Goal: Information Seeking & Learning: Learn about a topic

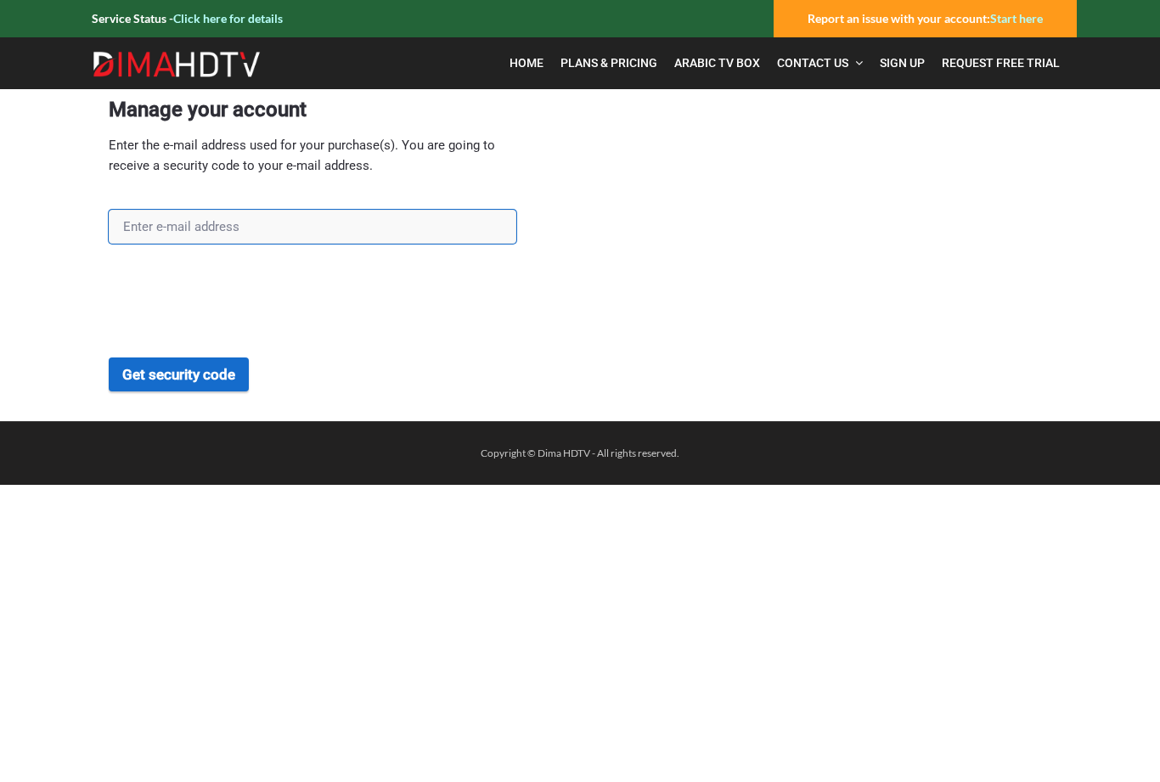
click at [297, 223] on input "text" at bounding box center [313, 227] width 408 height 34
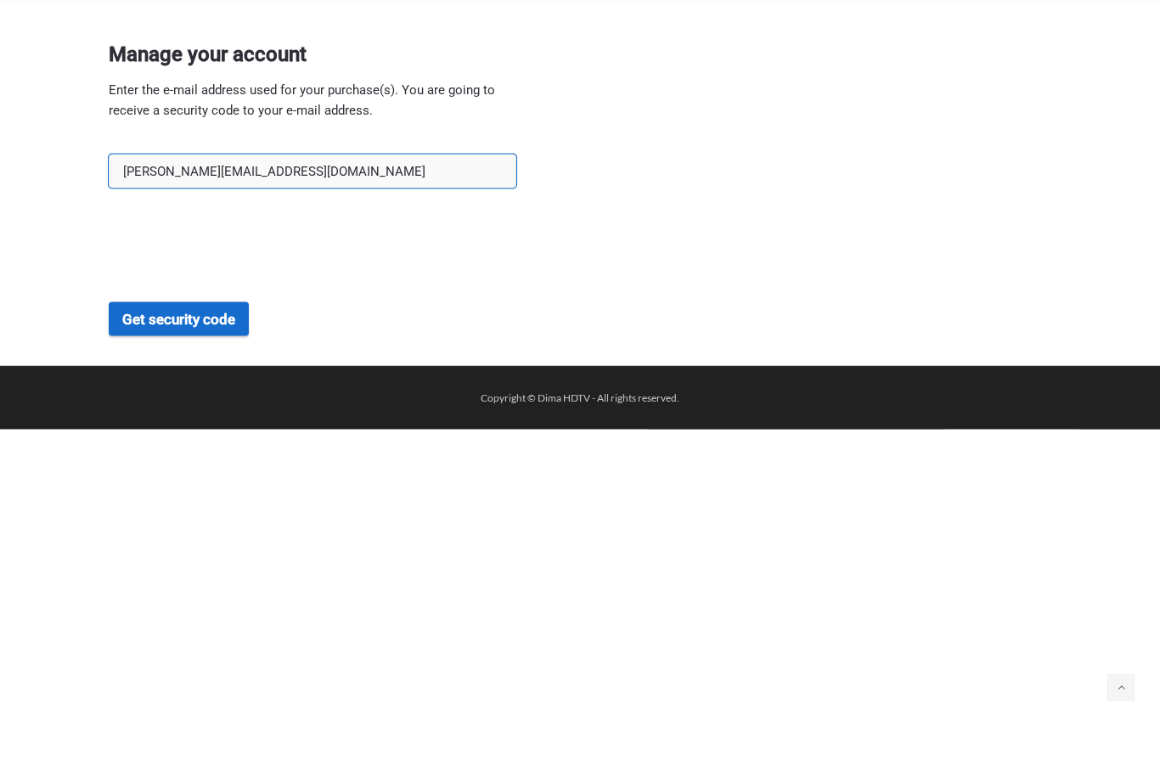
type input "andrew-iskandar@hotmail.com"
click at [154, 358] on button "Get security code" at bounding box center [179, 375] width 140 height 34
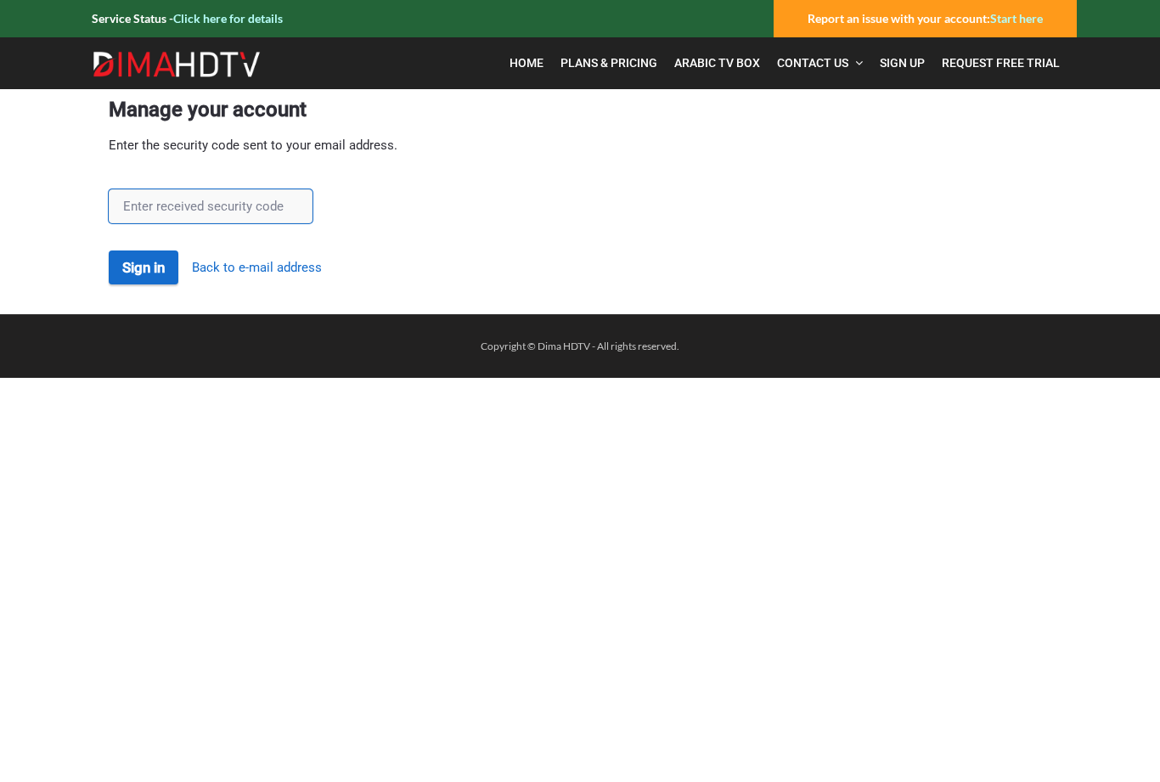
click at [267, 204] on input "text" at bounding box center [211, 206] width 204 height 34
type input "e"
type input "rHImHWfu"
click at [161, 277] on button "Sign in" at bounding box center [144, 268] width 70 height 34
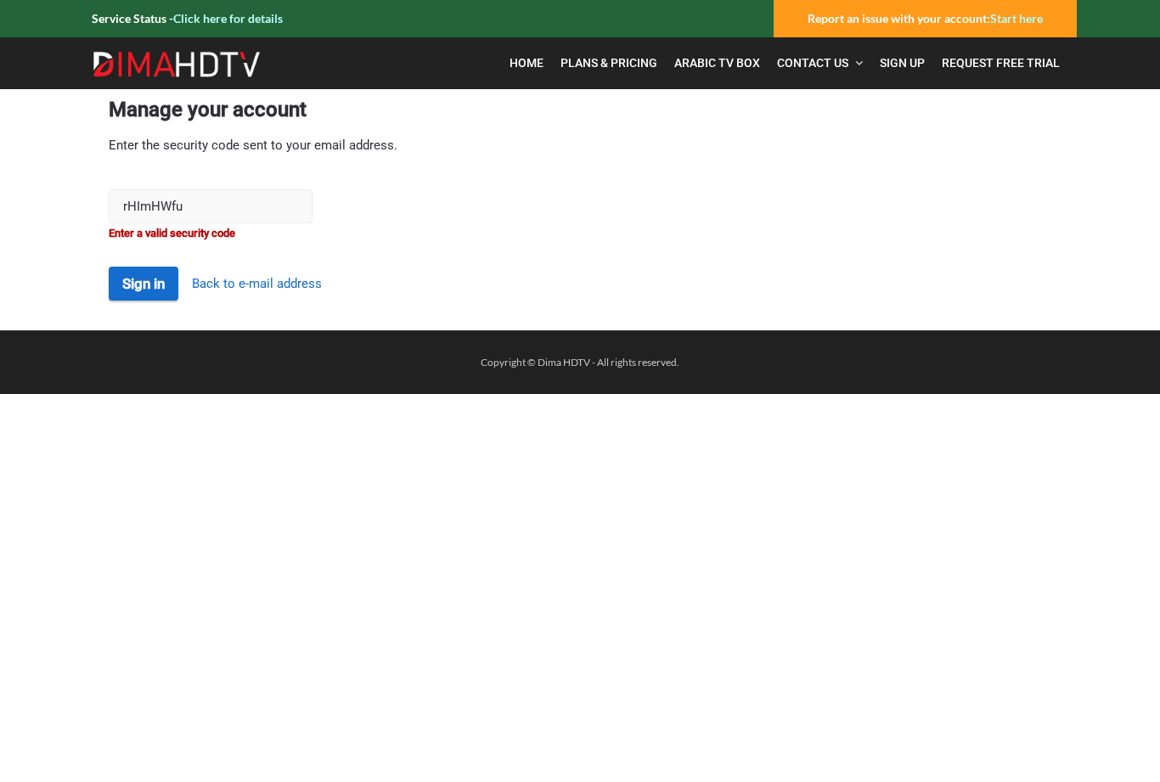
click at [255, 215] on input "rHImHWfu" at bounding box center [211, 206] width 204 height 34
click at [254, 219] on input "rHImHWfu" at bounding box center [211, 206] width 204 height 34
click at [246, 217] on input "rHImHWfu" at bounding box center [211, 206] width 204 height 34
click at [248, 210] on input "rHImHWfu" at bounding box center [211, 206] width 204 height 34
click at [256, 204] on input "rHImHWfu" at bounding box center [211, 206] width 204 height 34
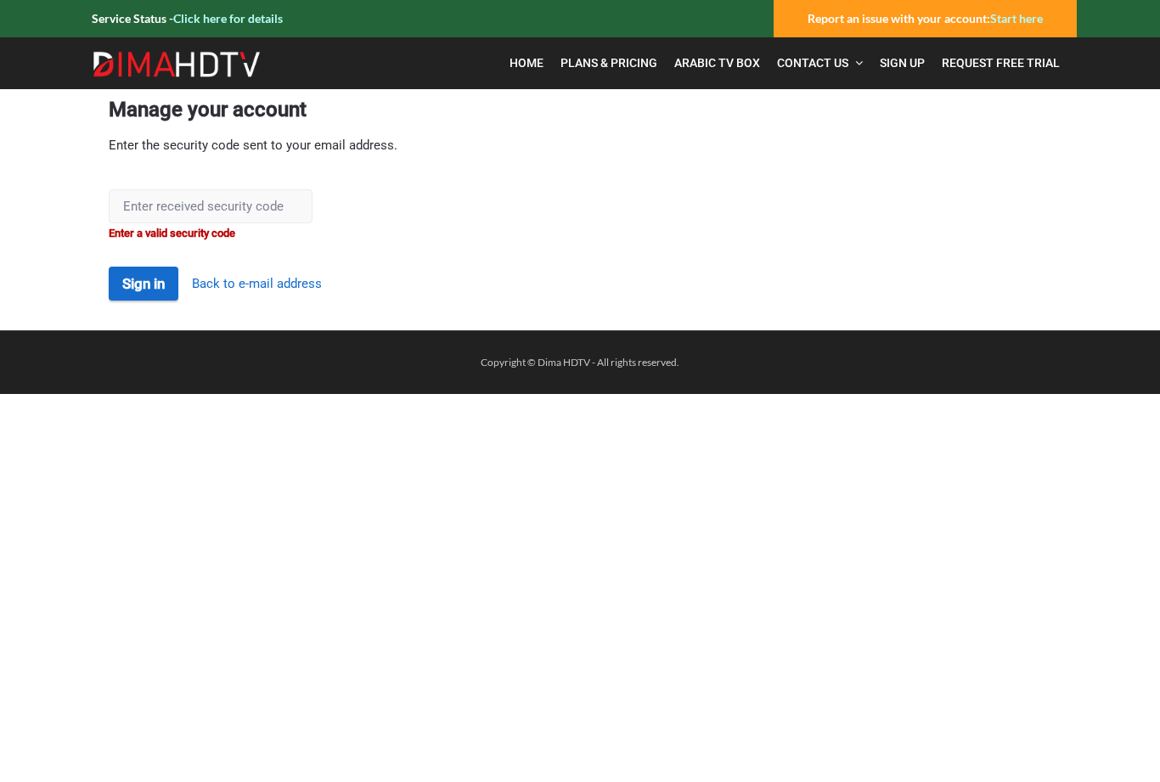
click at [226, 200] on input "text" at bounding box center [211, 206] width 204 height 34
type input "rHlmHWfu"
click at [177, 291] on button "Sign in" at bounding box center [144, 284] width 70 height 34
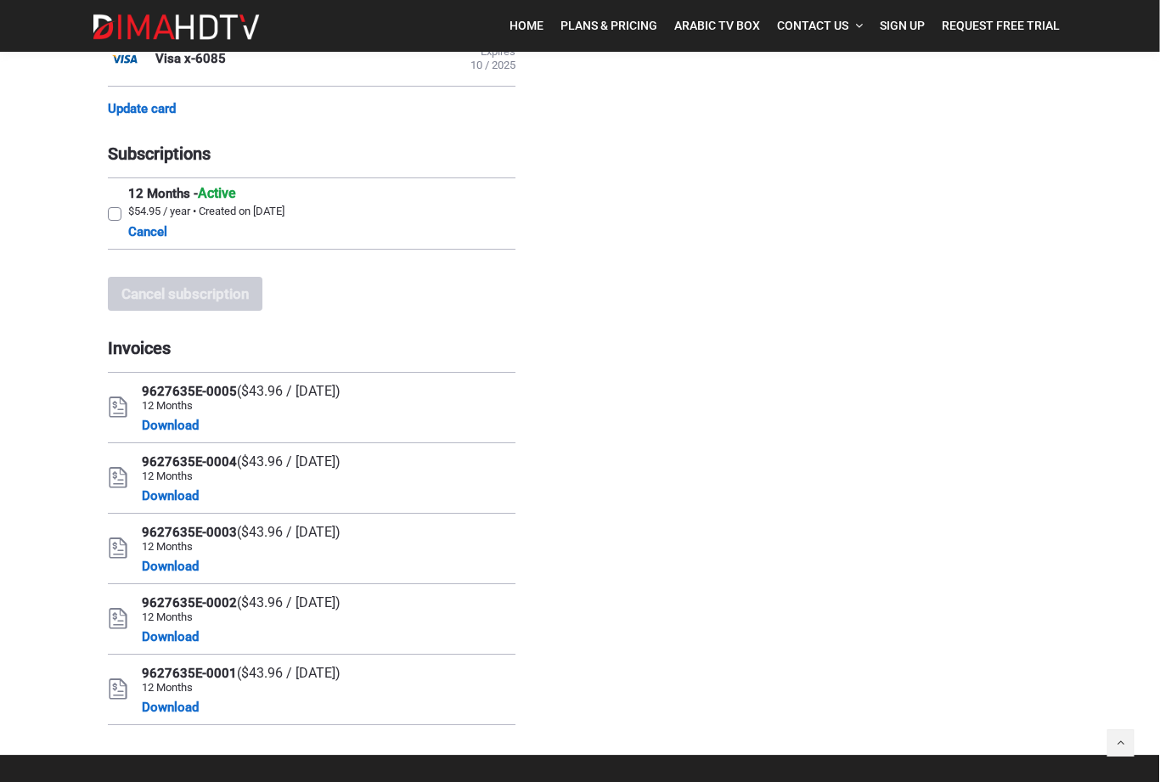
scroll to position [202, 0]
click at [563, 701] on div "Manage your account You can manage the credit card and subscriptions associated…" at bounding box center [580, 311] width 943 height 830
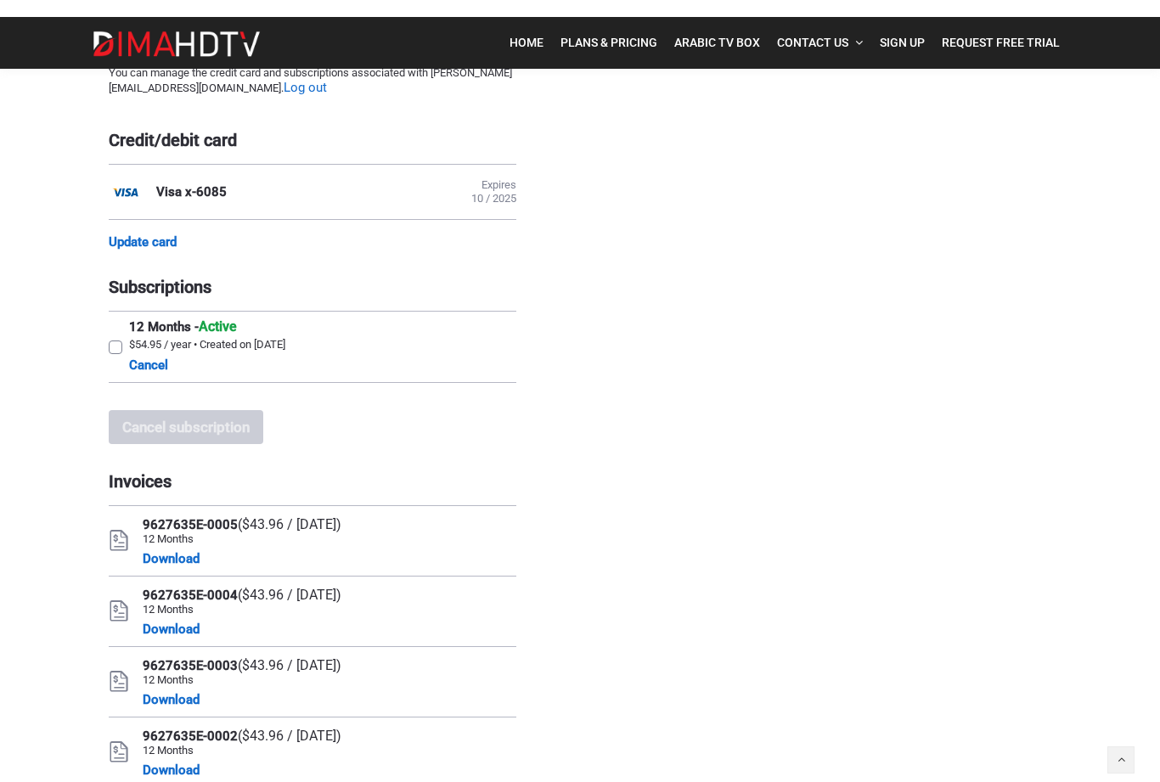
scroll to position [0, 0]
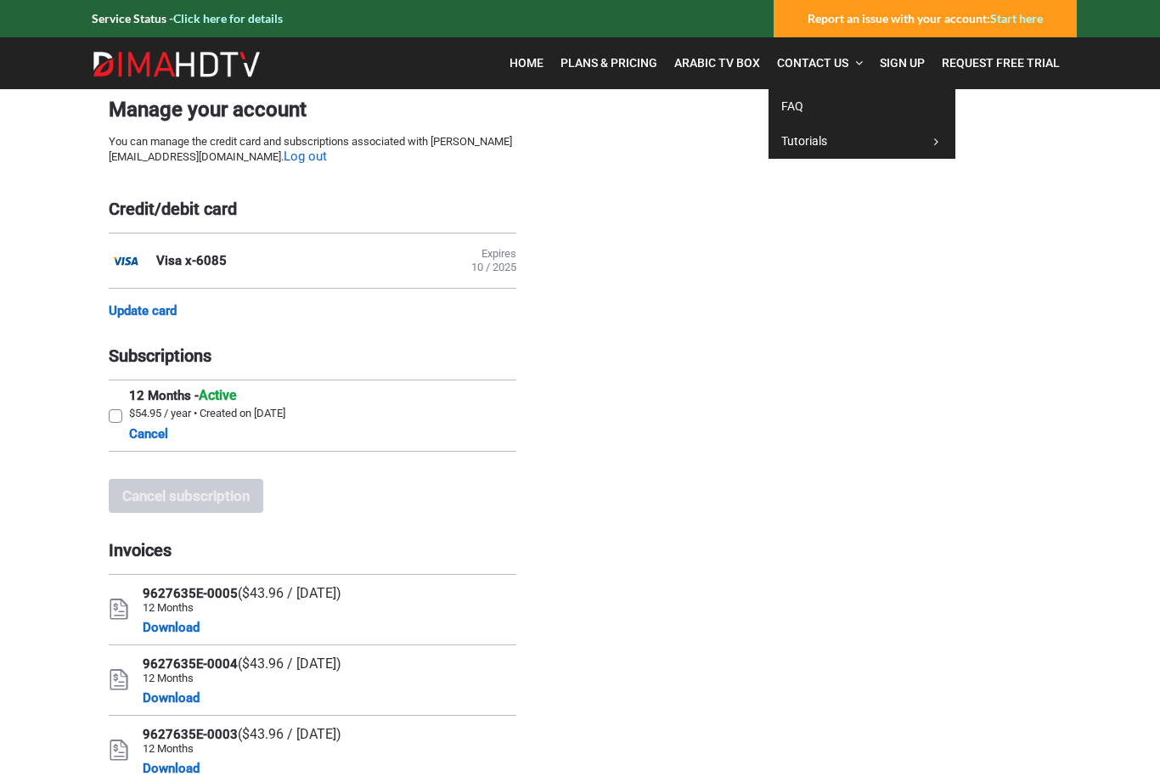
click at [843, 70] on span "Contact Us" at bounding box center [812, 63] width 71 height 14
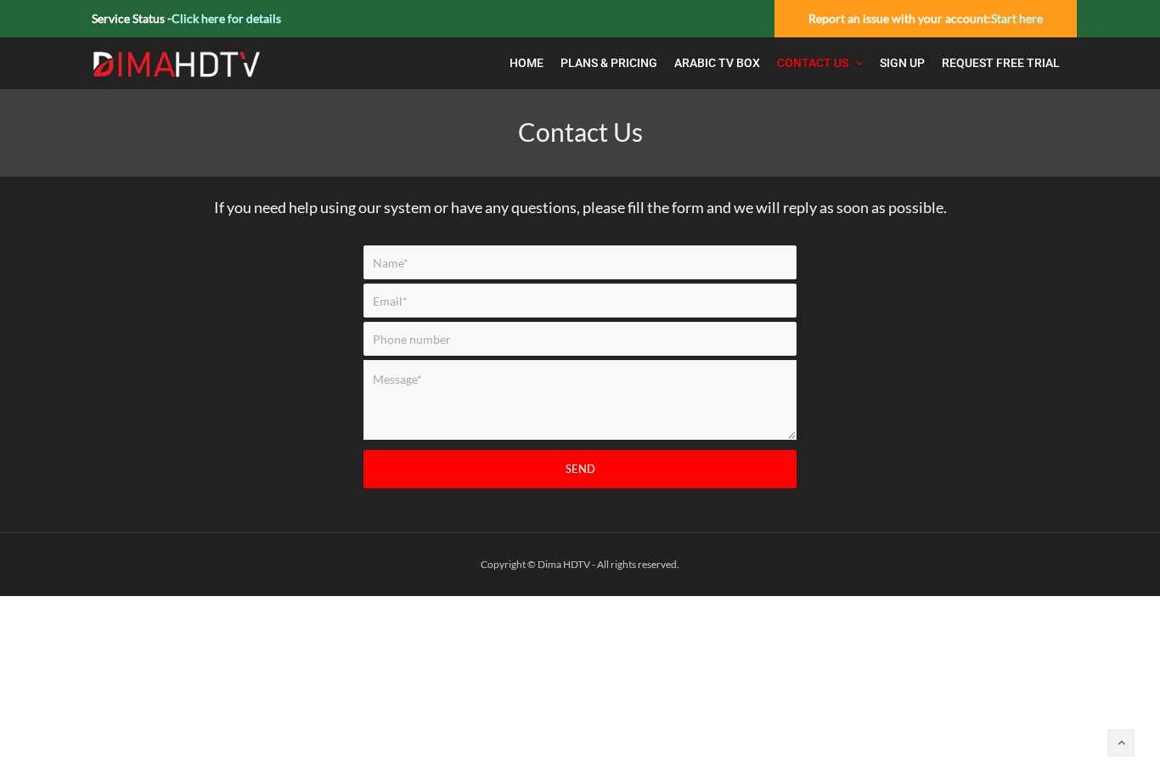
click at [193, 24] on link "Click here for details" at bounding box center [227, 18] width 110 height 14
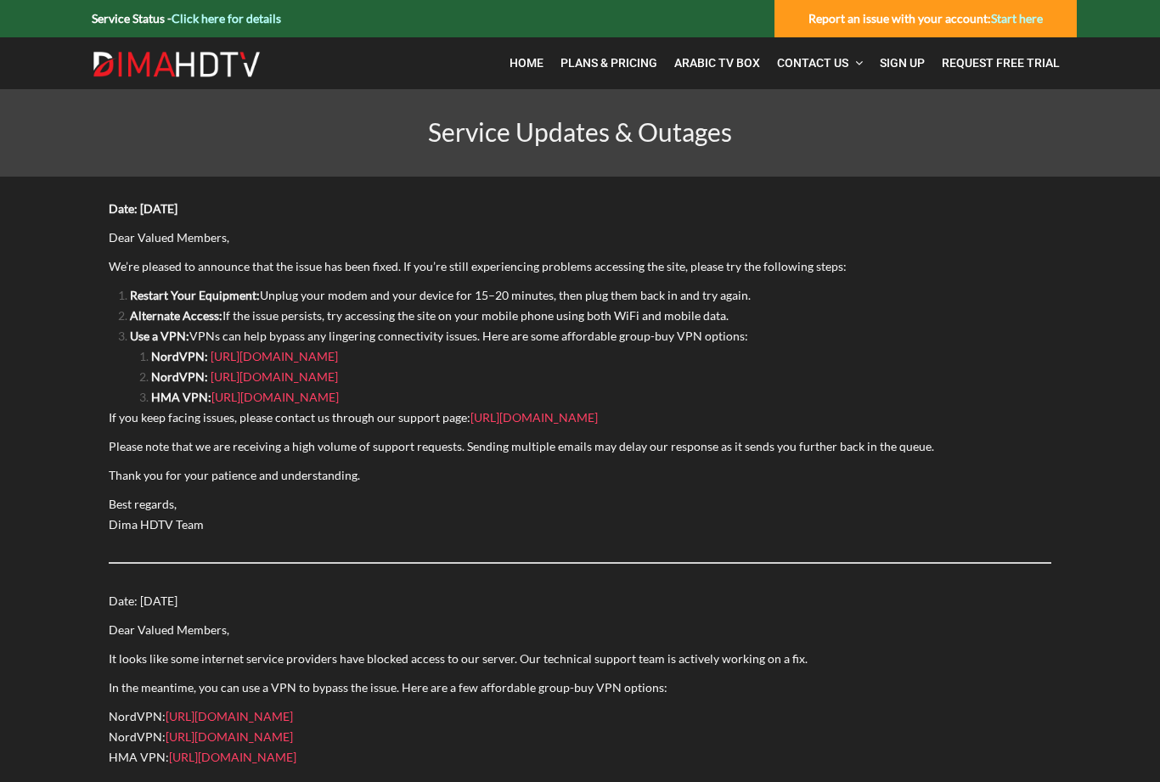
click at [524, 63] on span "Home" at bounding box center [527, 63] width 34 height 14
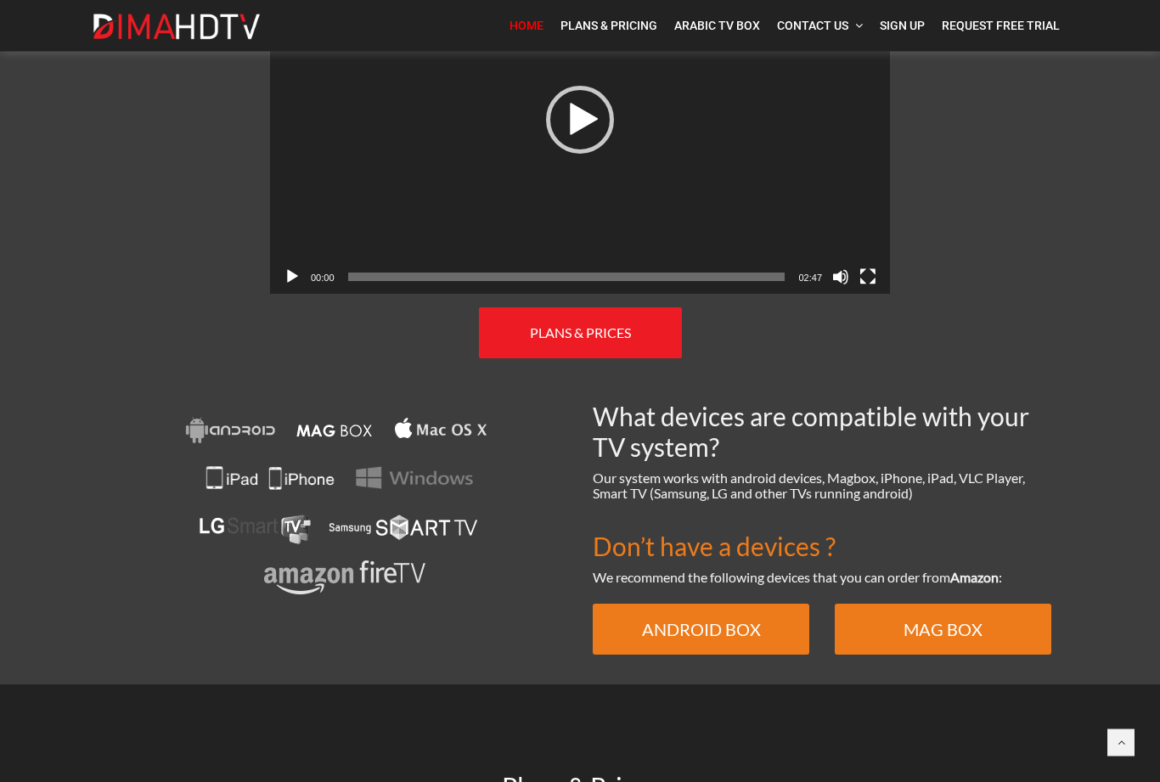
scroll to position [911, 0]
click at [620, 324] on span "PLANS & PRICES" at bounding box center [580, 332] width 101 height 16
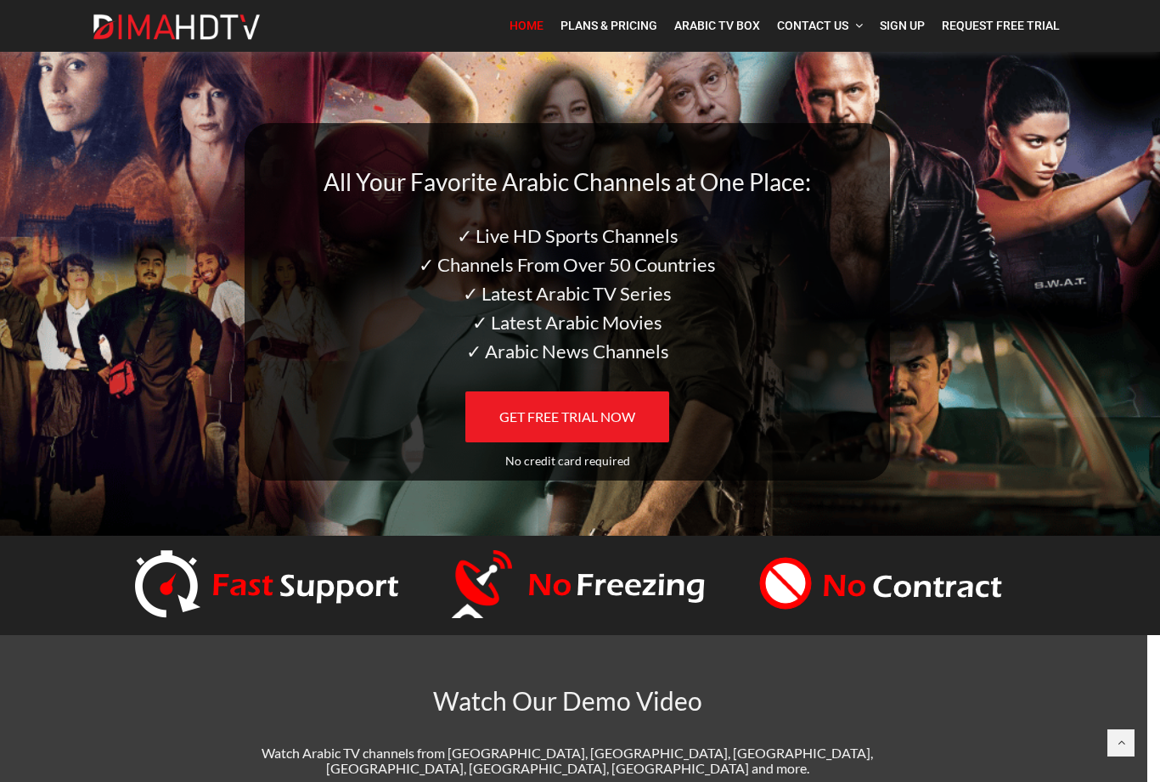
scroll to position [0, 13]
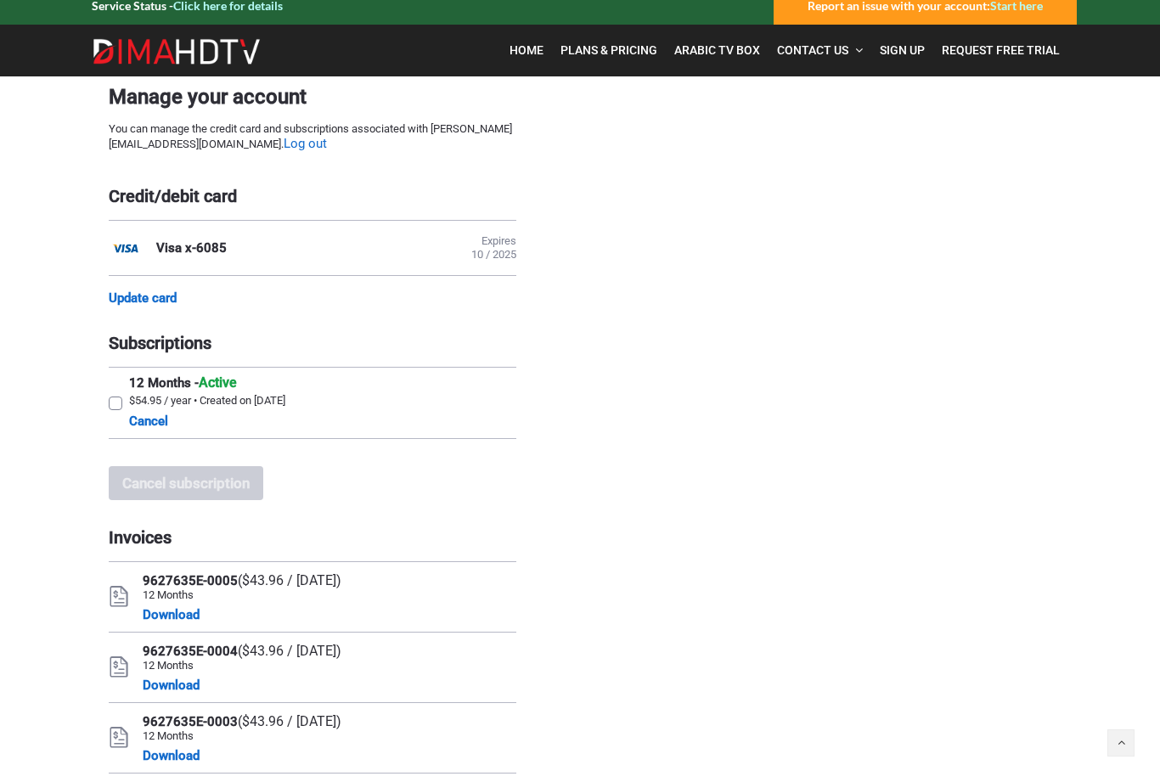
click at [124, 364] on code "Manage your account You can manage the credit card and subscriptions associated…" at bounding box center [313, 500] width 408 height 830
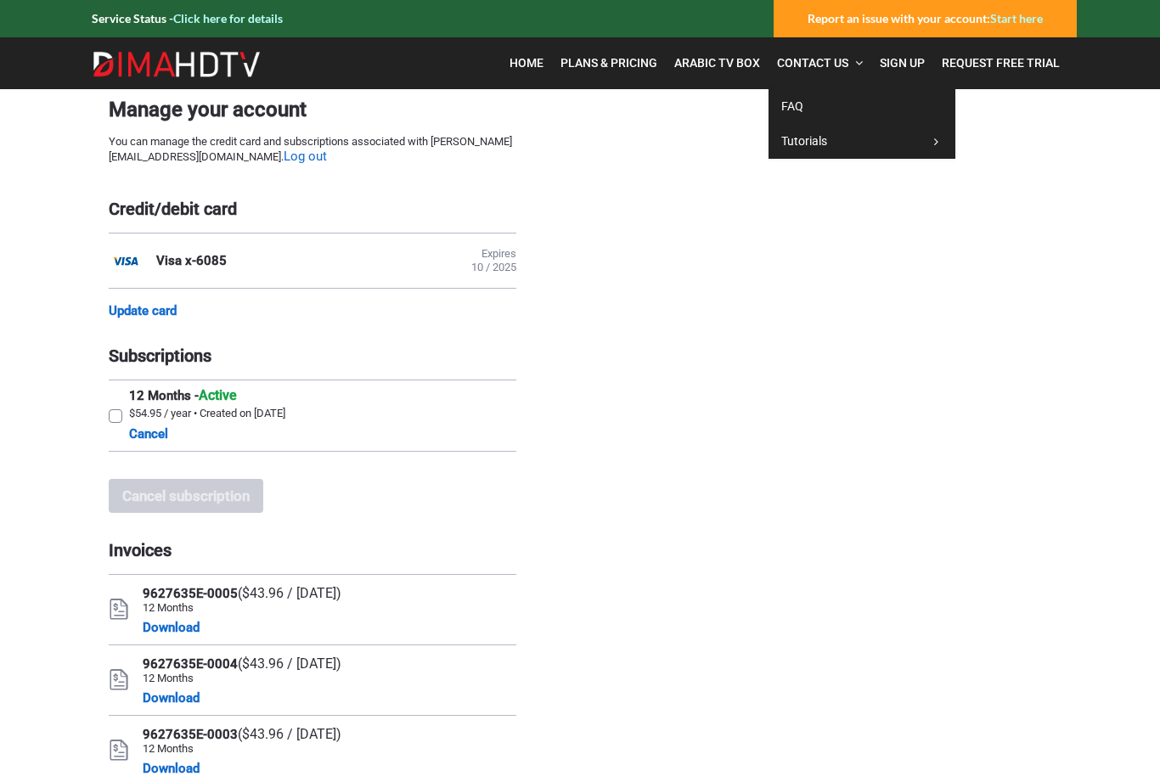
click at [747, 55] on link "Arabic TV Box" at bounding box center [717, 63] width 103 height 35
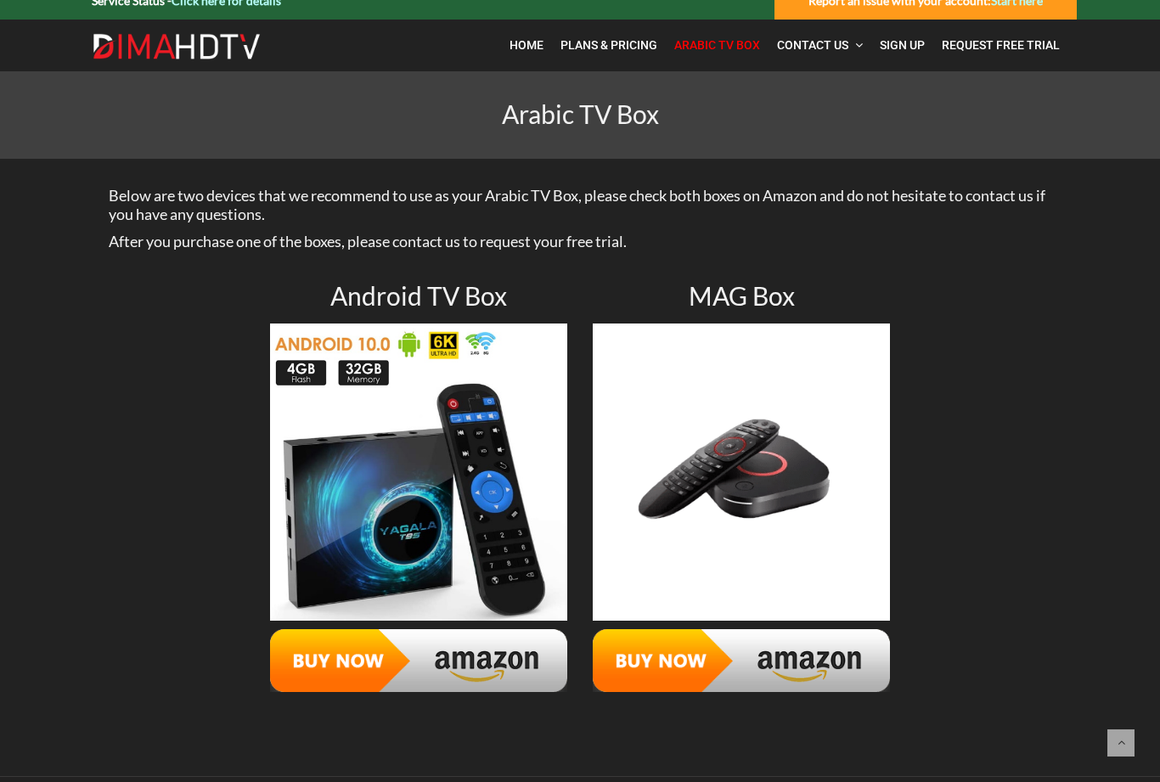
scroll to position [21, 0]
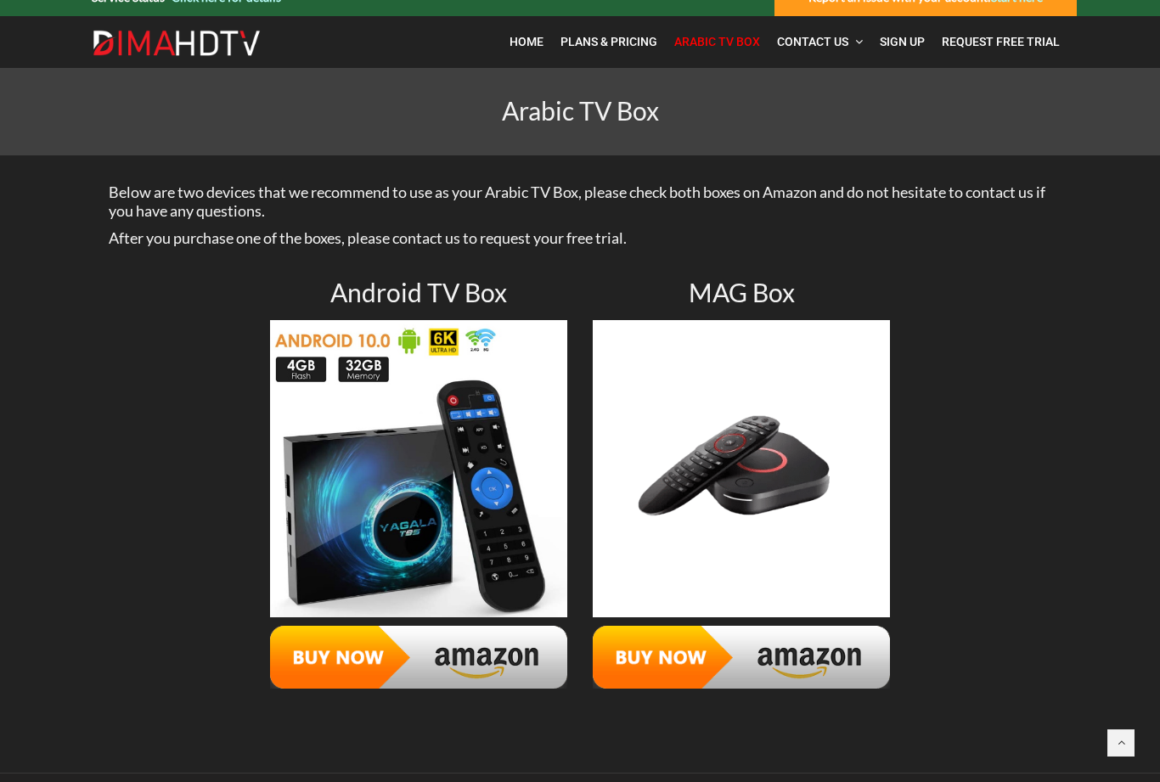
click at [605, 50] on link "Plans & Pricing" at bounding box center [609, 42] width 114 height 35
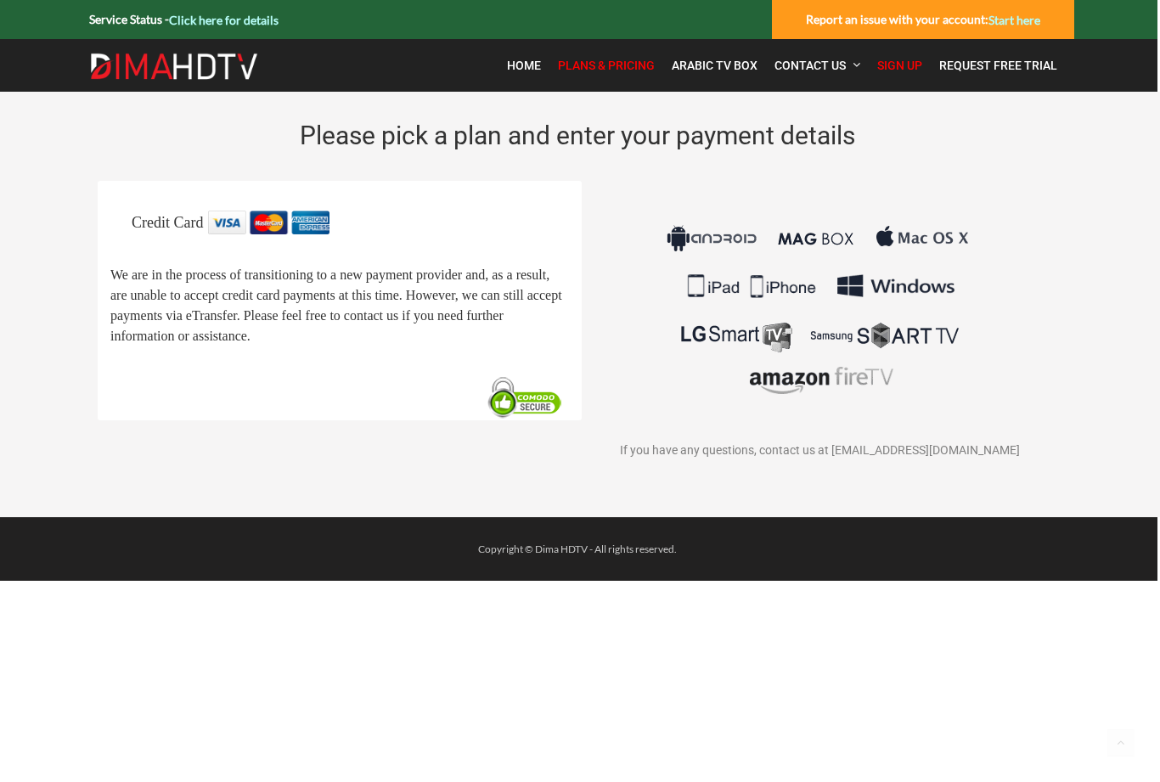
scroll to position [0, 3]
click at [509, 420] on img at bounding box center [525, 397] width 87 height 45
click at [520, 279] on span "We are in the process of transitioning to a new payment provider and, as a resu…" at bounding box center [336, 306] width 452 height 76
click at [358, 217] on p "Credit Card" at bounding box center [350, 223] width 437 height 24
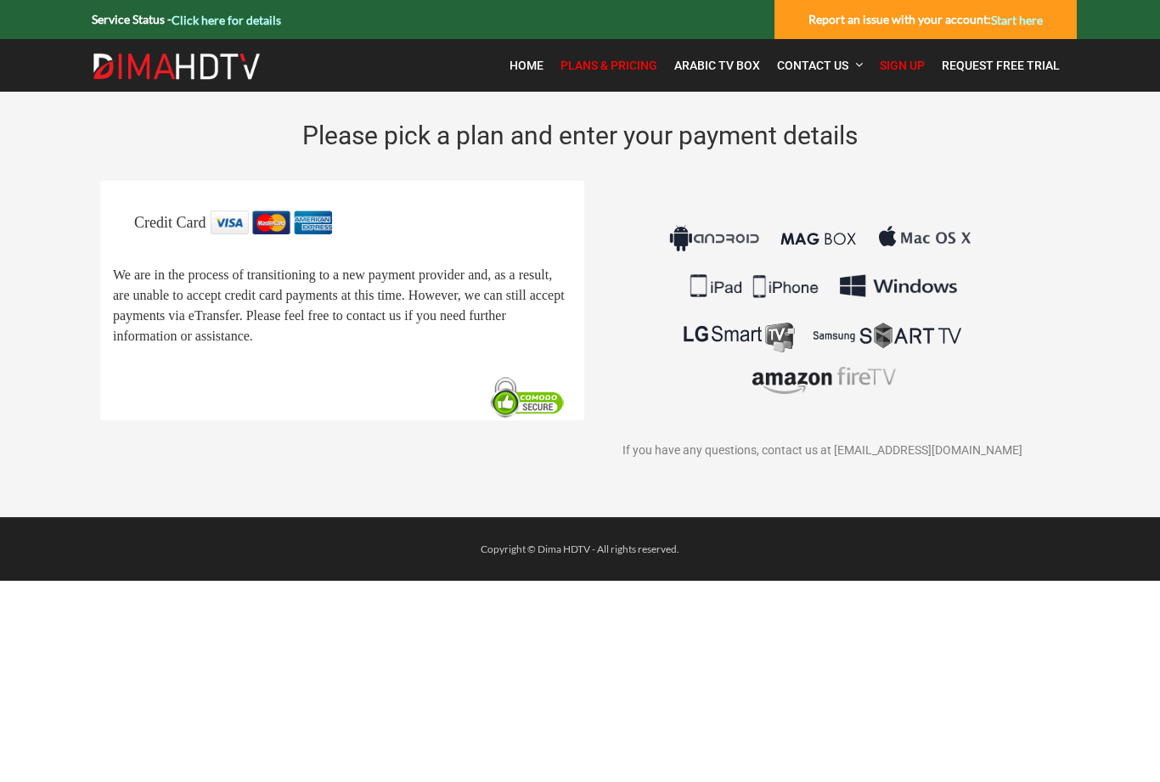
click at [531, 59] on span "Home" at bounding box center [527, 66] width 34 height 14
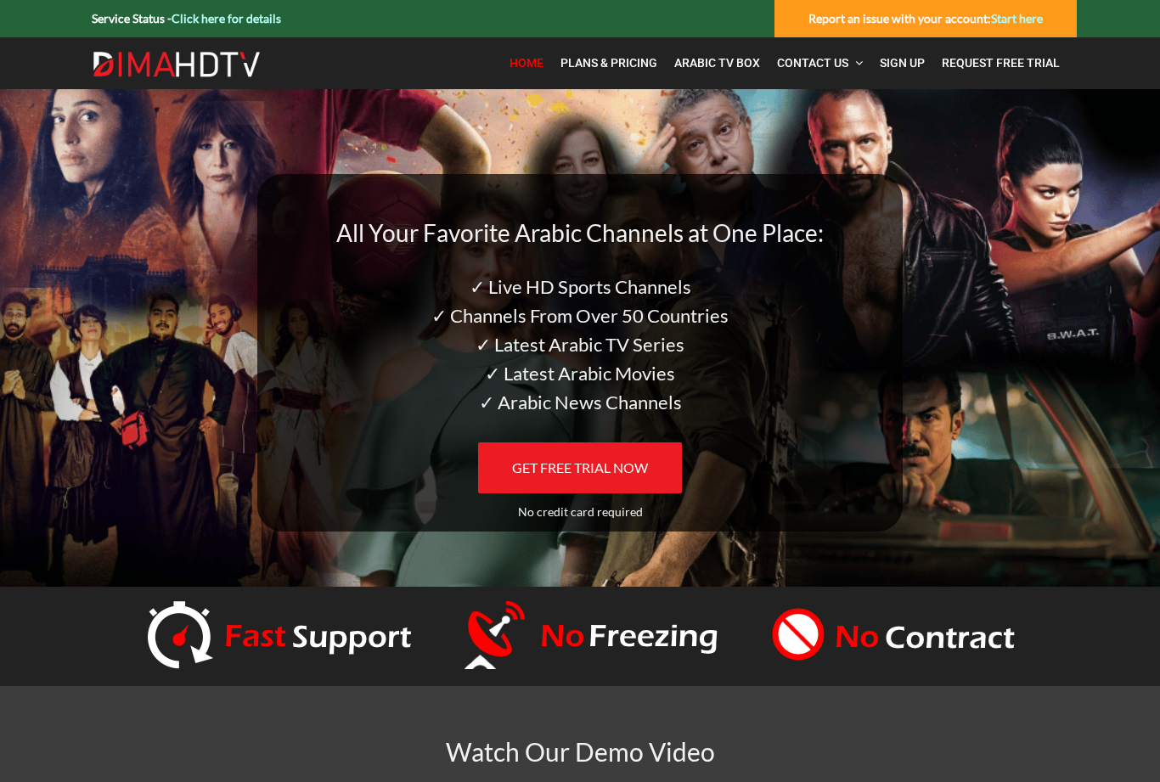
click at [905, 65] on span "Sign Up" at bounding box center [902, 63] width 45 height 14
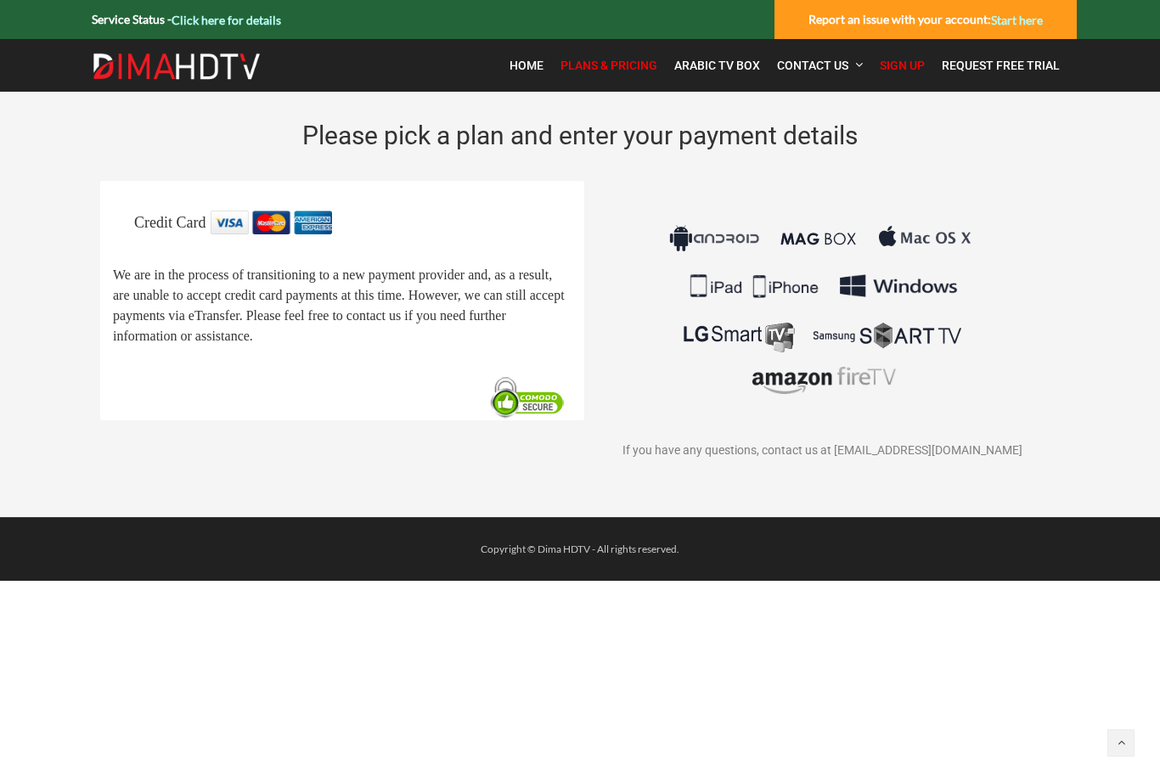
click at [916, 214] on img at bounding box center [822, 310] width 316 height 199
click at [835, 105] on div at bounding box center [580, 105] width 943 height 27
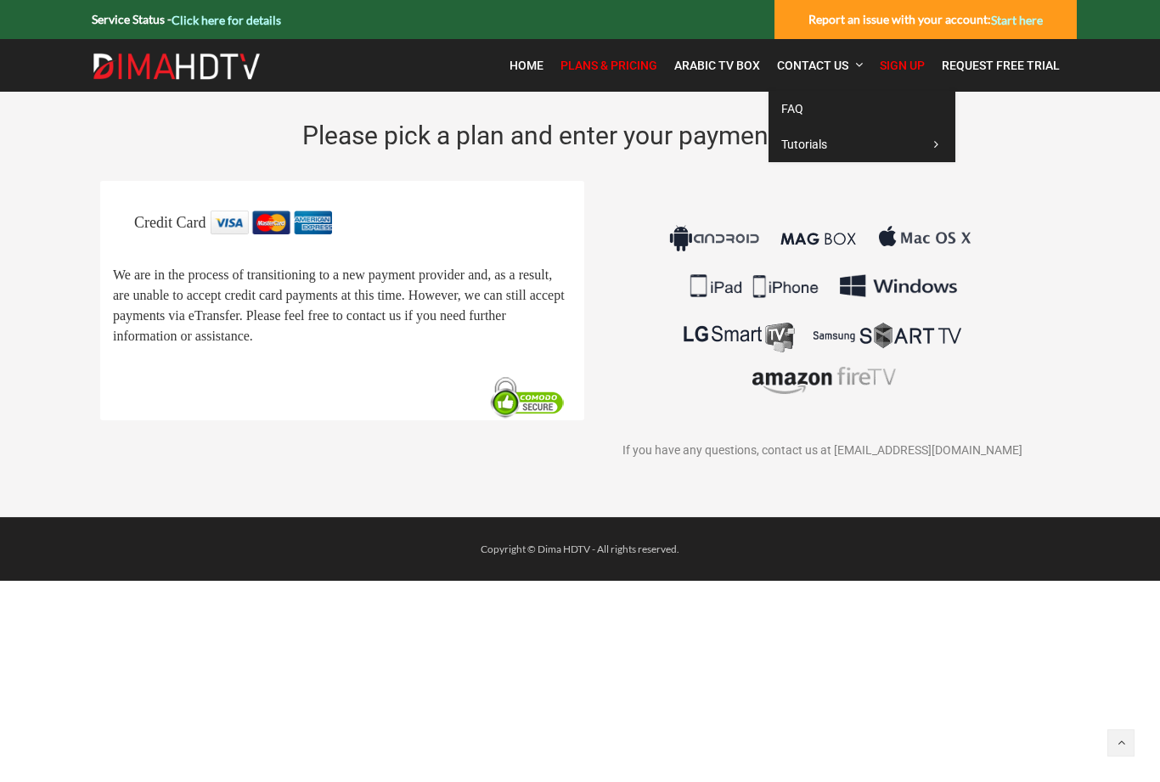
click at [852, 116] on link "FAQ" at bounding box center [862, 109] width 187 height 36
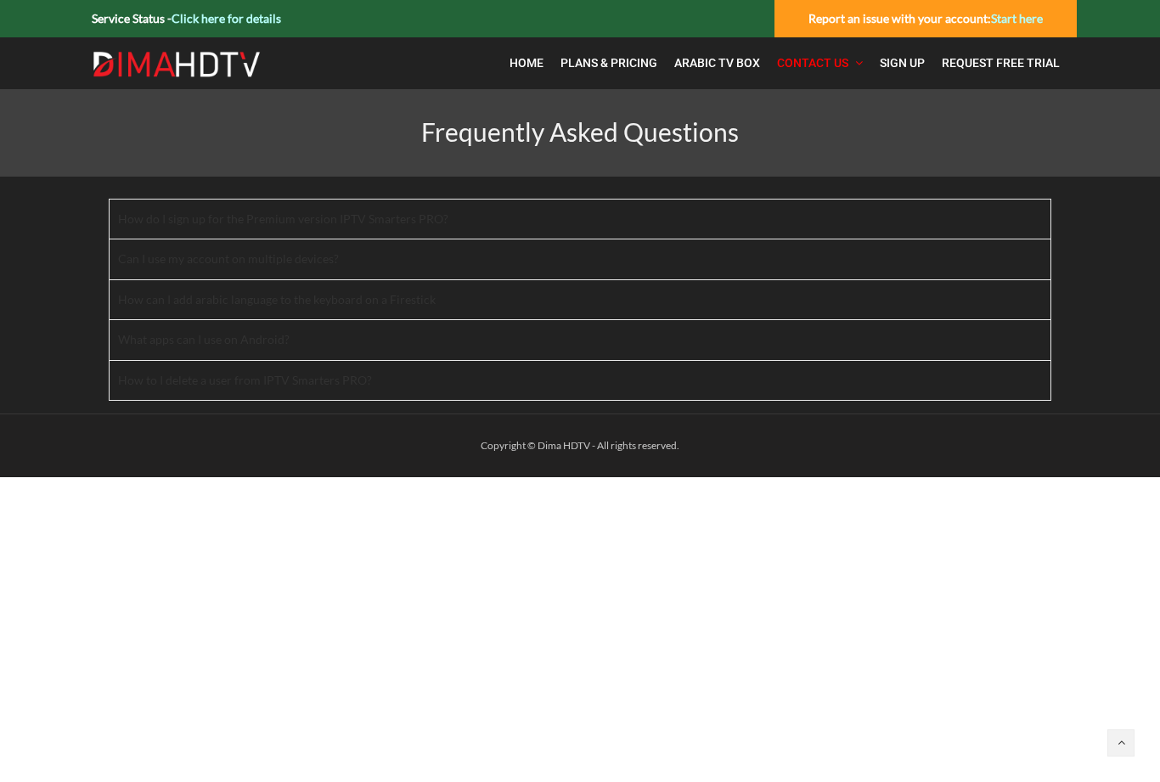
click at [715, 69] on span "Arabic TV Box" at bounding box center [717, 63] width 86 height 14
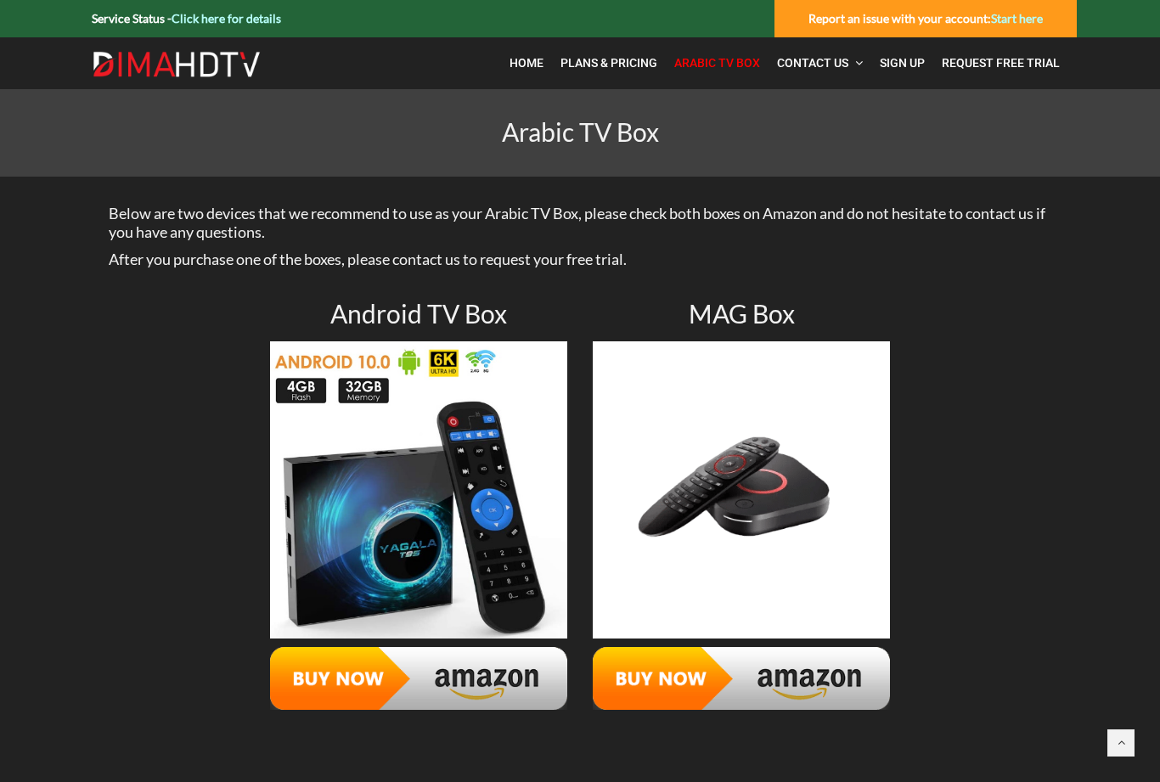
click at [638, 55] on link "Plans & Pricing" at bounding box center [609, 63] width 114 height 35
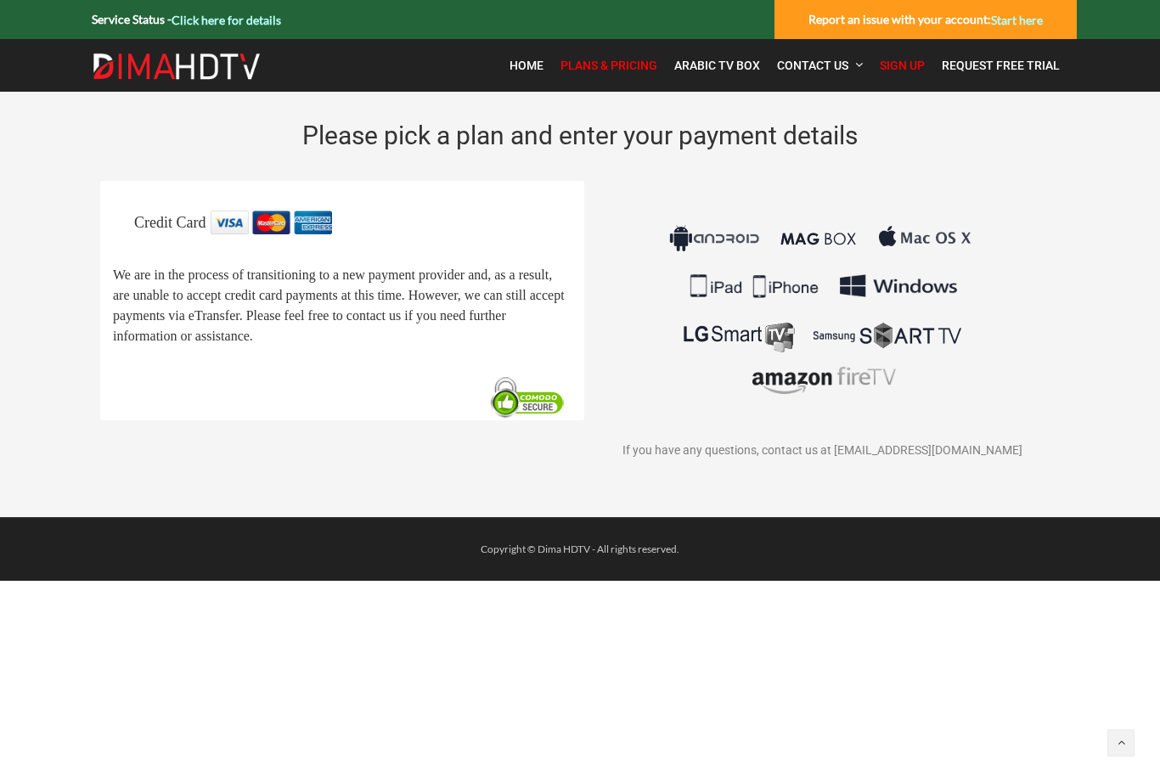
click at [530, 64] on span "Home" at bounding box center [527, 66] width 34 height 14
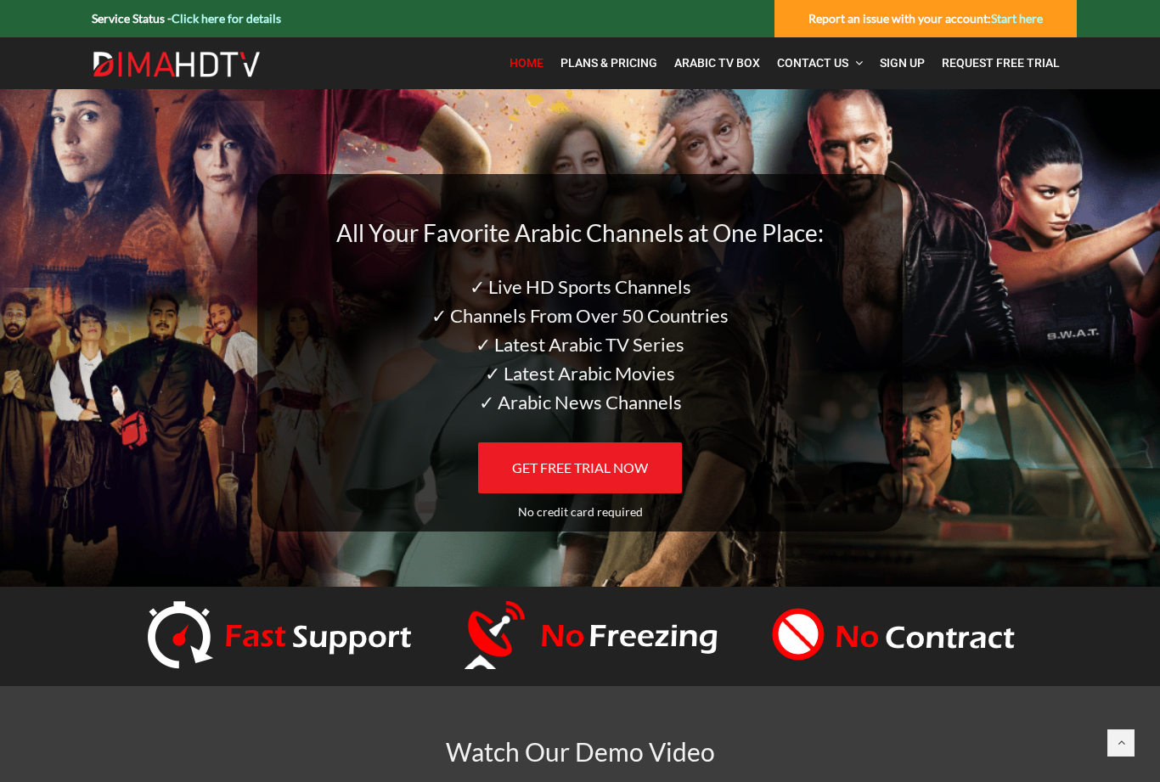
click at [1006, 12] on link "Start here" at bounding box center [1017, 18] width 52 height 14
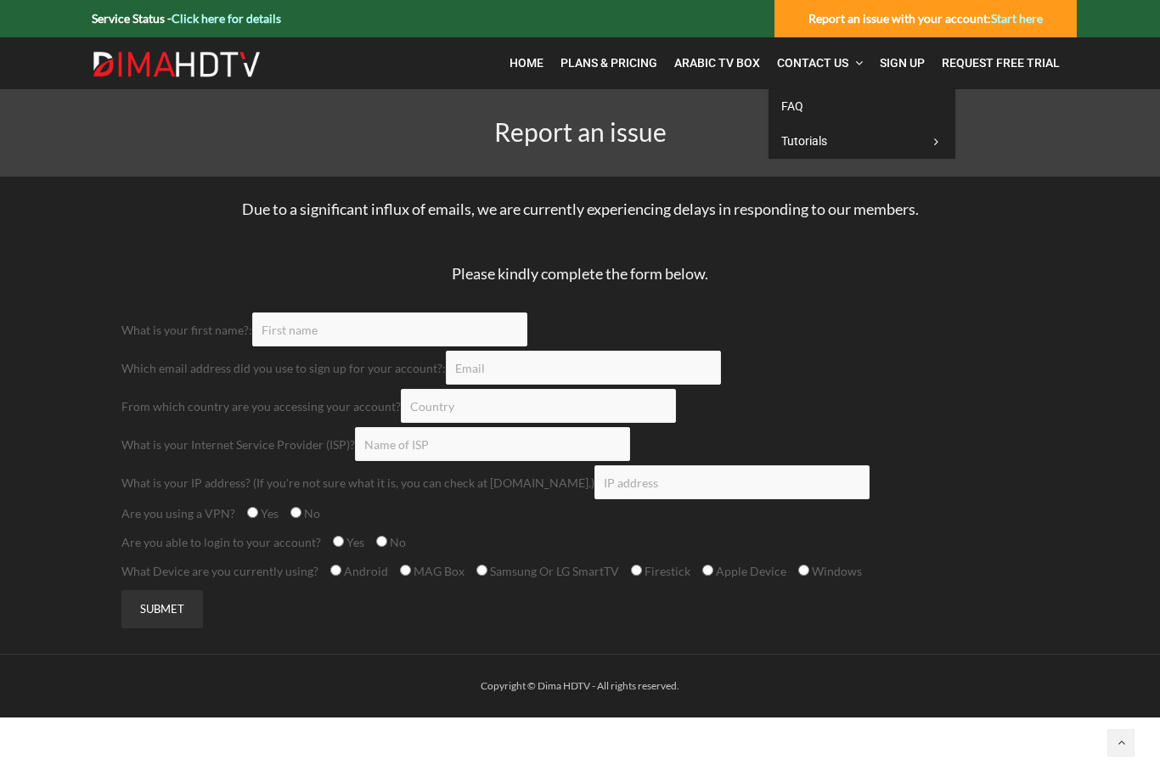
click at [854, 111] on link "FAQ" at bounding box center [862, 106] width 187 height 35
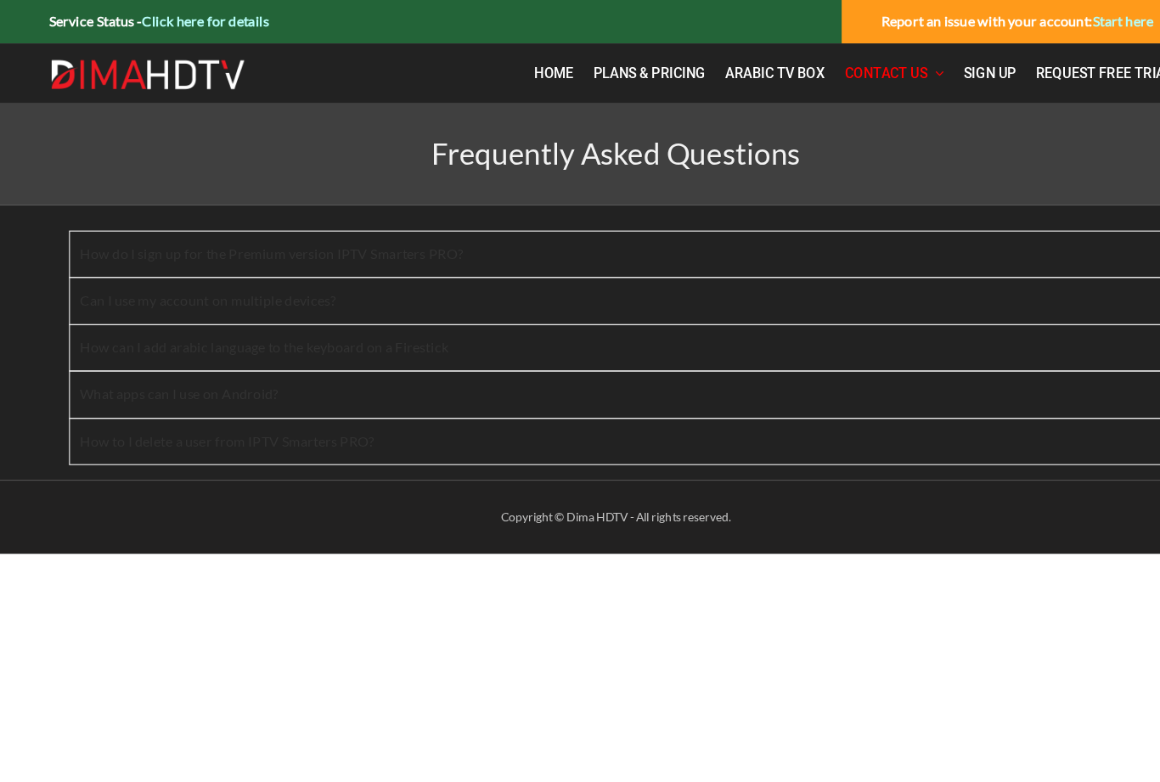
click at [316, 262] on div "Can I use my account on multiple devices?" at bounding box center [580, 259] width 924 height 39
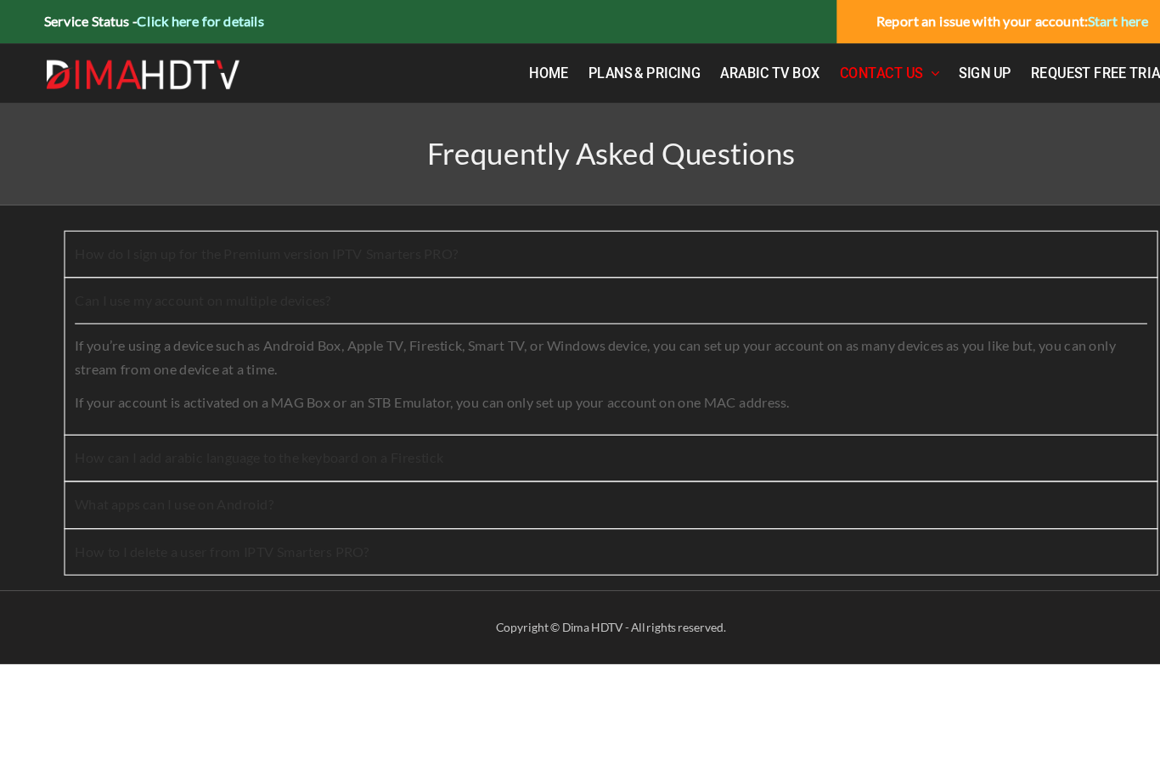
click at [513, 379] on div "How can I add arabic language to the keyboard on a Firestick" at bounding box center [580, 394] width 924 height 39
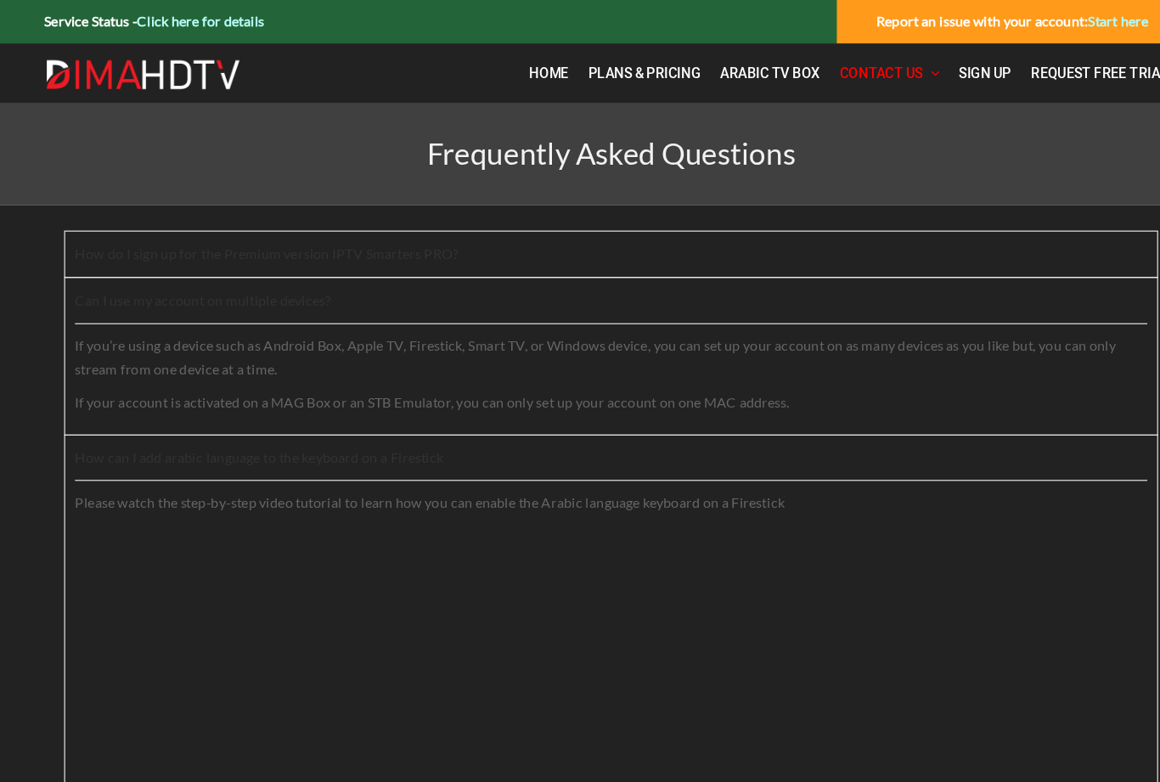
click at [551, 386] on div "How can I add arabic language to the keyboard on a Firestick" at bounding box center [580, 394] width 924 height 39
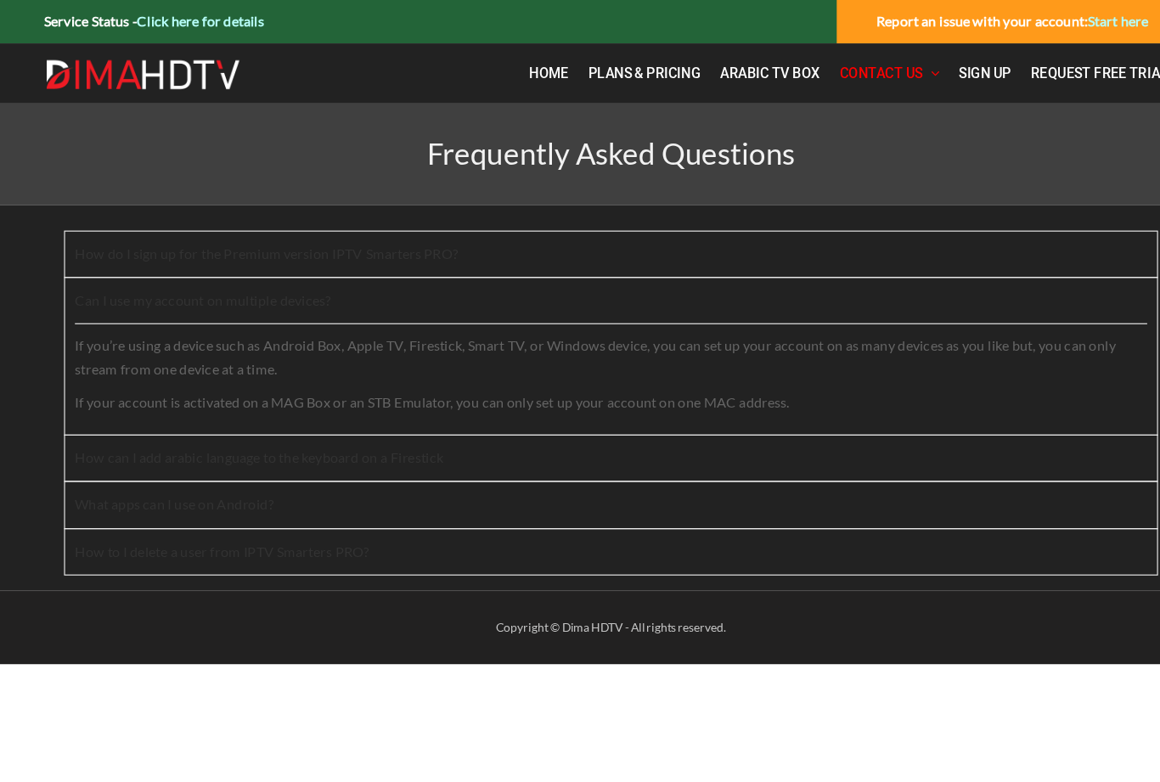
click at [483, 462] on div "How to I delete a user from IPTV Smarters PRO?" at bounding box center [580, 475] width 924 height 39
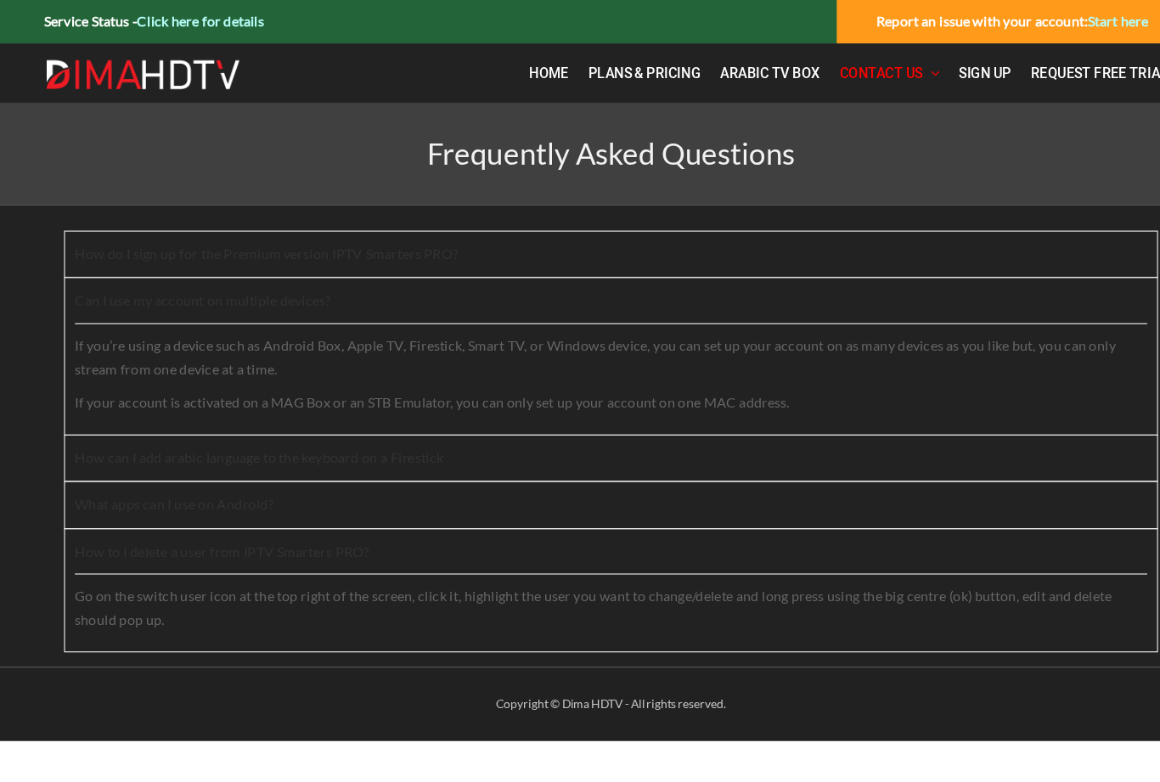
click at [521, 463] on div "How to I delete a user from IPTV Smarters PRO?" at bounding box center [580, 475] width 924 height 39
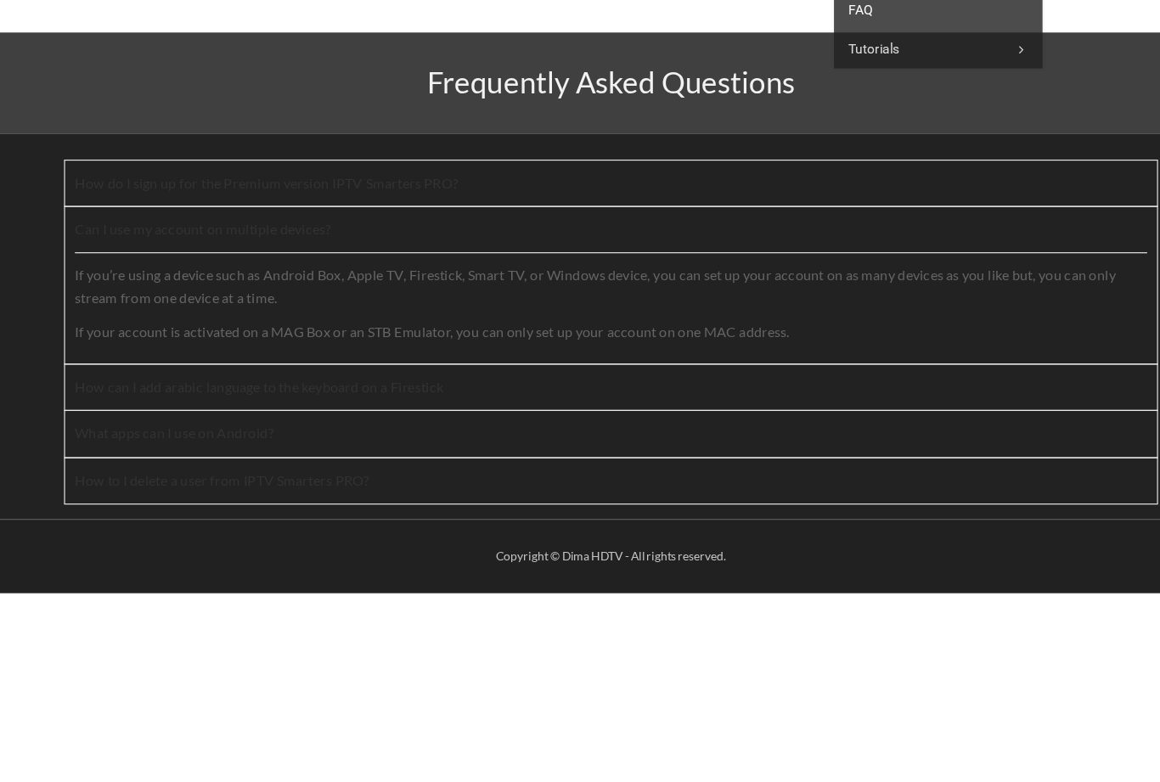
click at [805, 116] on p "Frequently Asked Questions" at bounding box center [580, 131] width 943 height 31
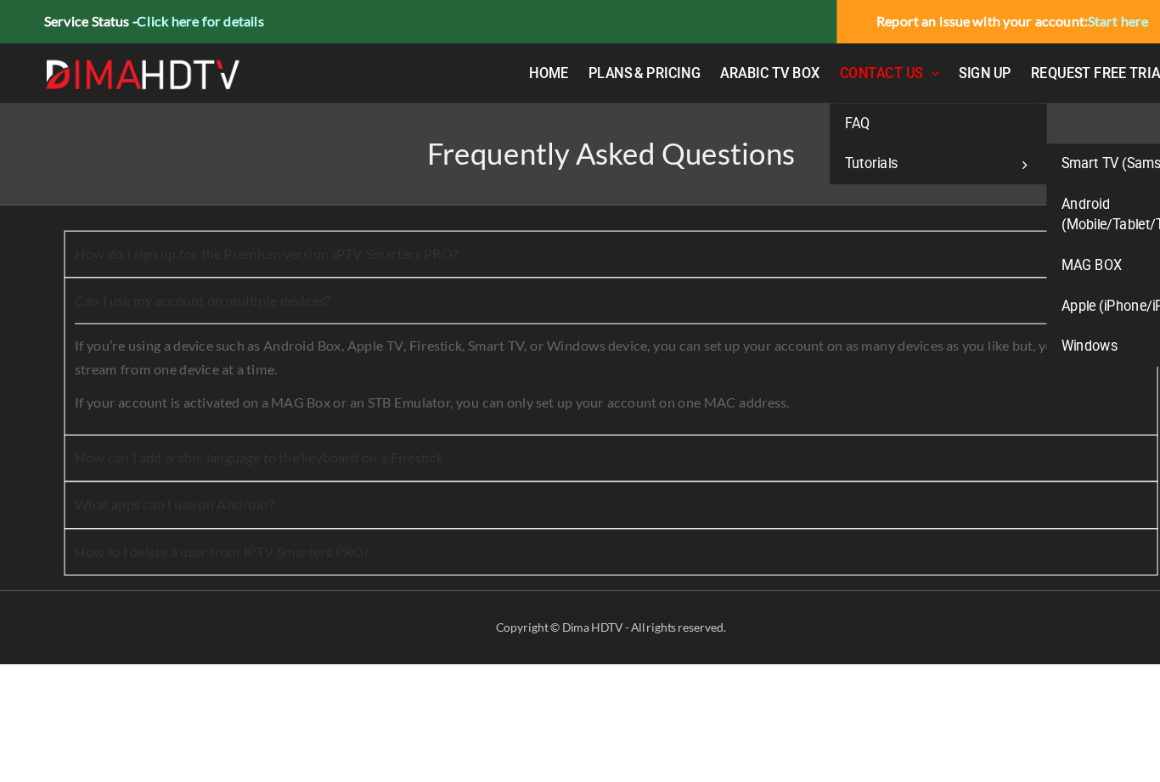
scroll to position [0, 13]
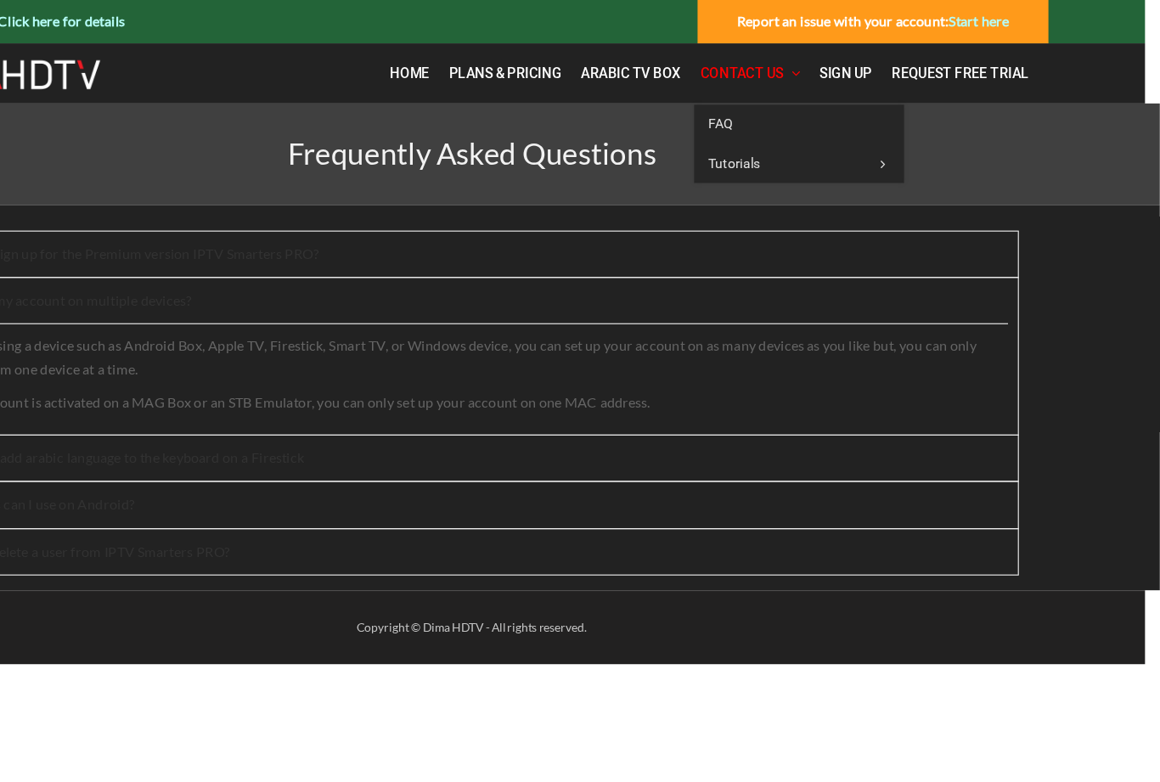
click at [922, 125] on div "Frequently Asked Questions" at bounding box center [568, 132] width 1186 height 87
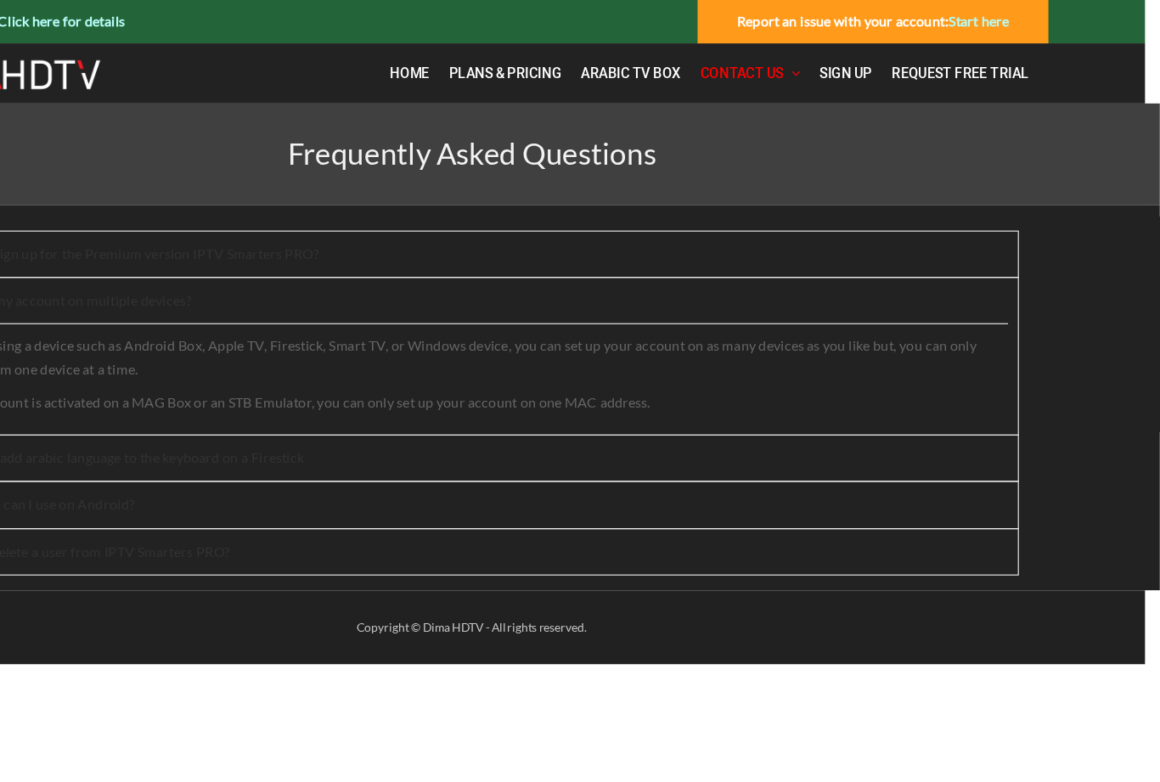
click at [762, 36] on div "Report an issue with your account: Start here" at bounding box center [913, 18] width 302 height 37
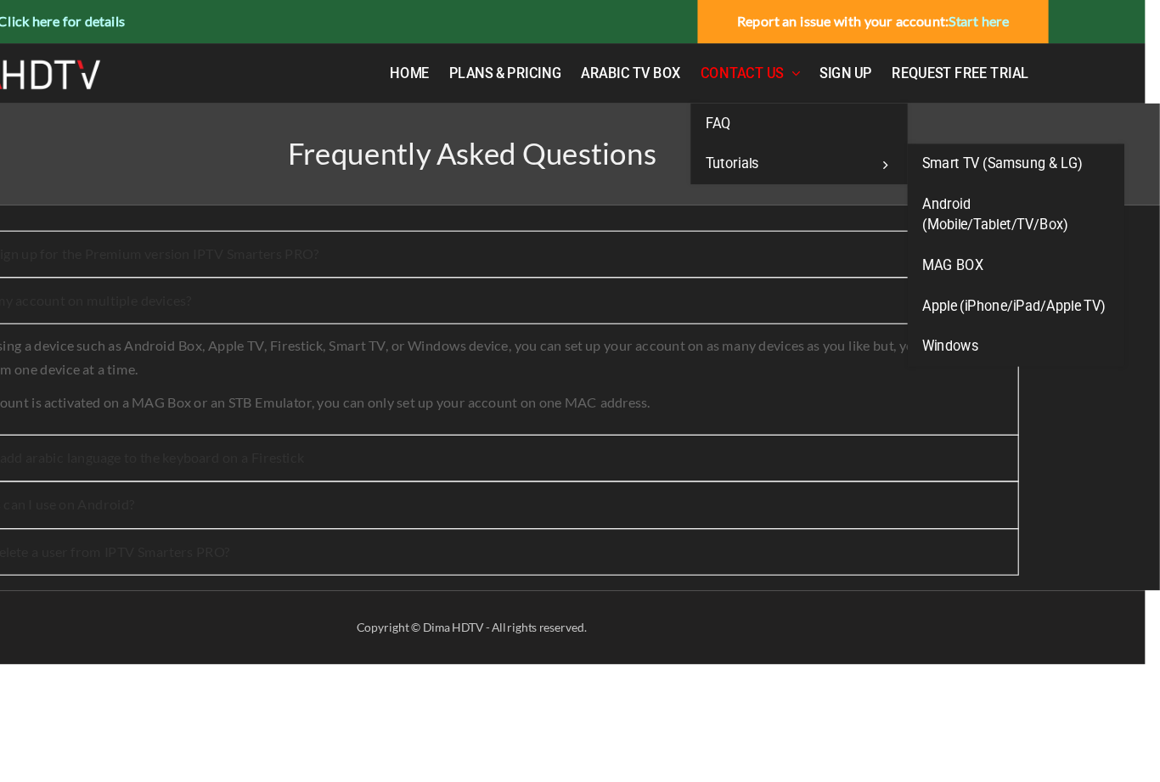
click at [955, 142] on span "Smart TV (Samsung & LG)" at bounding box center [1024, 141] width 138 height 14
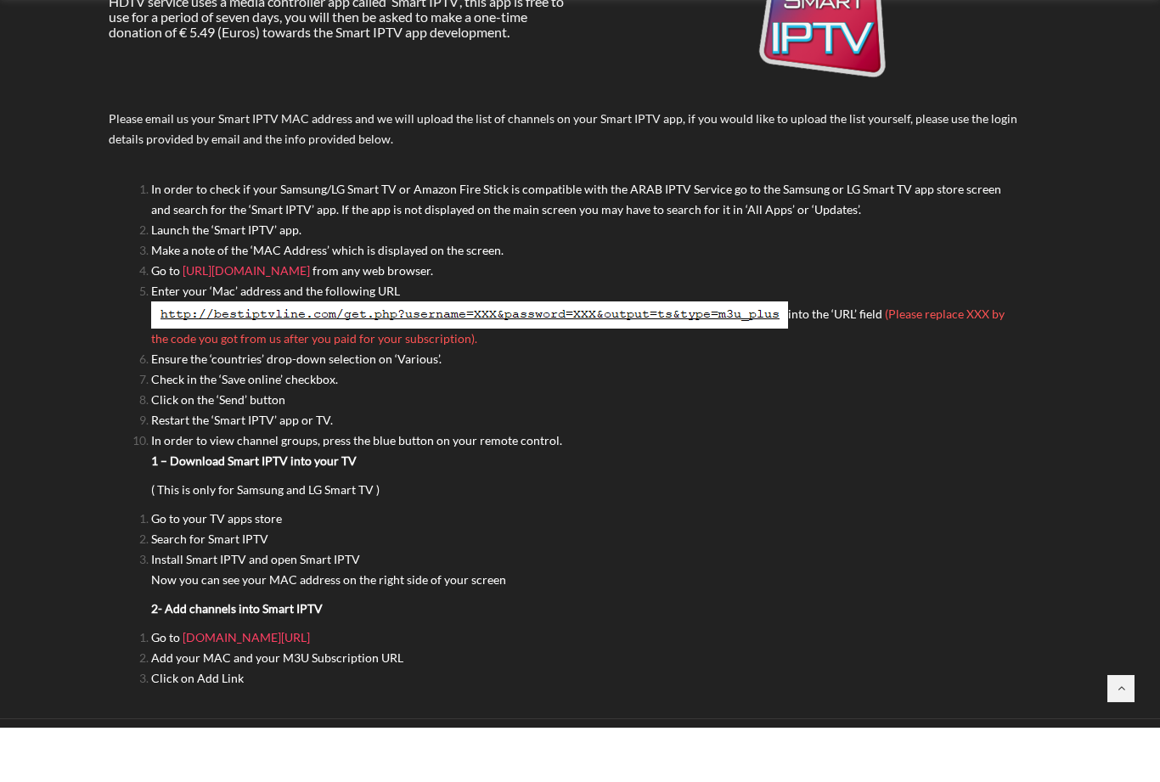
scroll to position [239, 0]
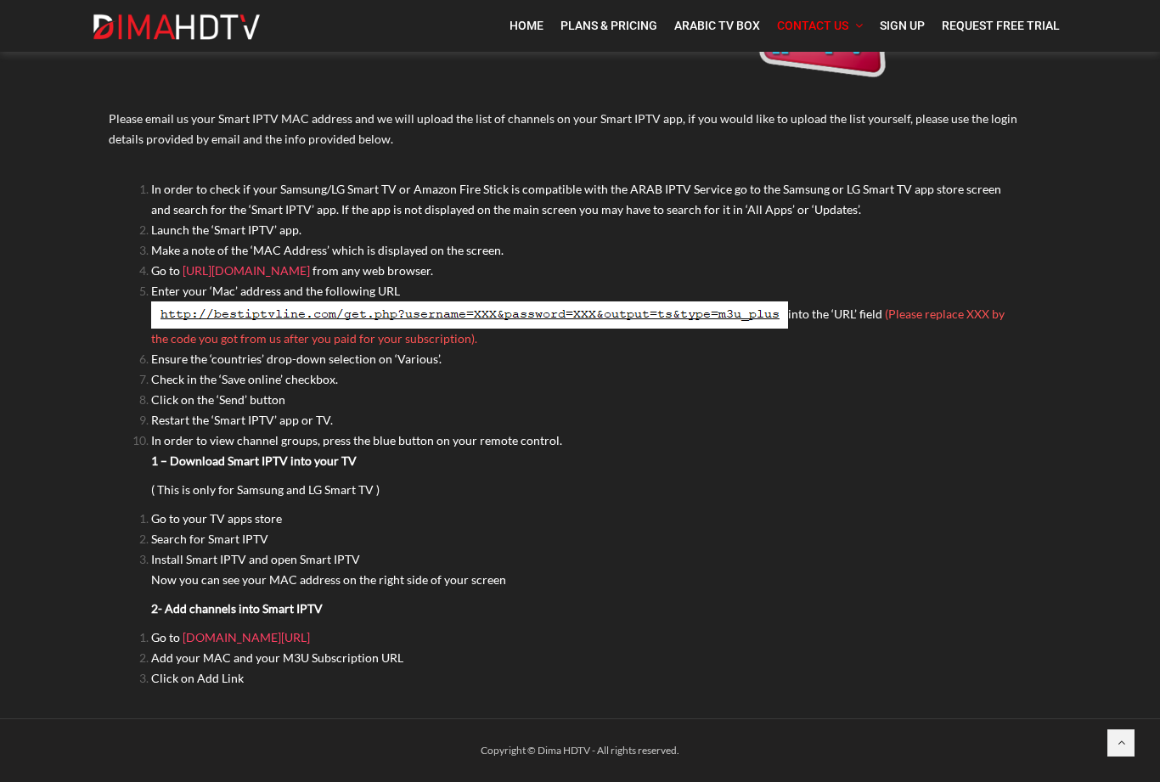
click at [1102, 4] on div "Home Plans & Pricing Arabic TV Box Contact Us FAQ Tutorials Smart TV (Samsung &…" at bounding box center [580, 26] width 1160 height 52
